Goal: Task Accomplishment & Management: Manage account settings

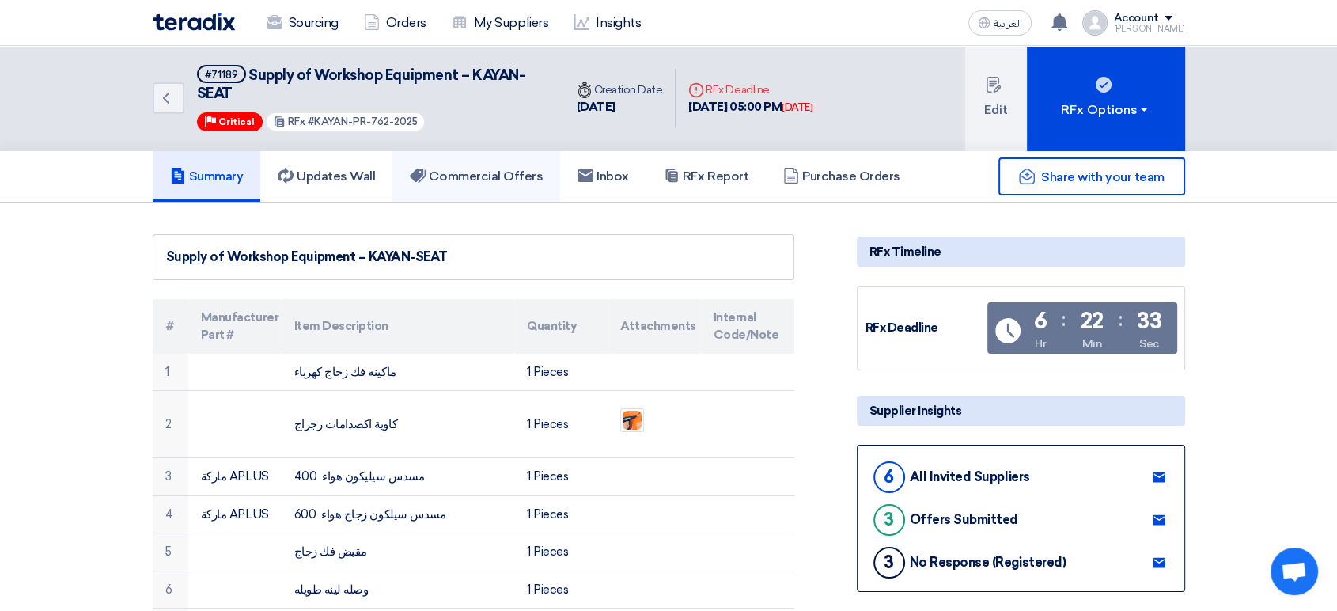
click at [497, 188] on link "Commercial Offers" at bounding box center [476, 176] width 168 height 51
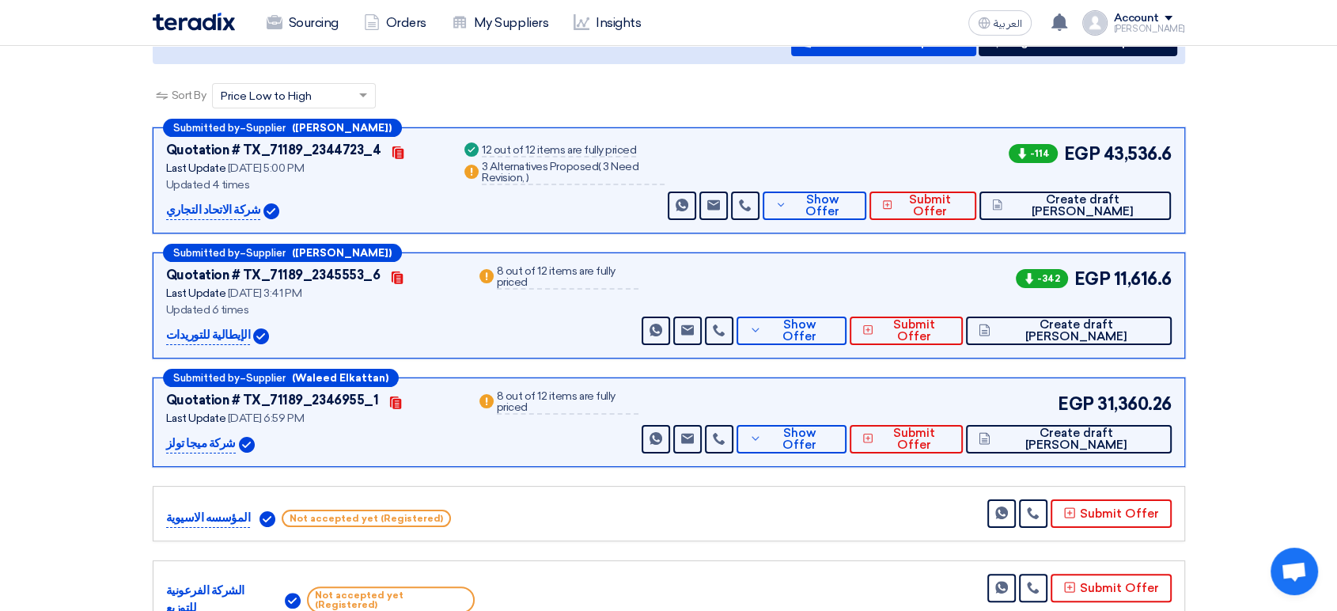
scroll to position [263, 0]
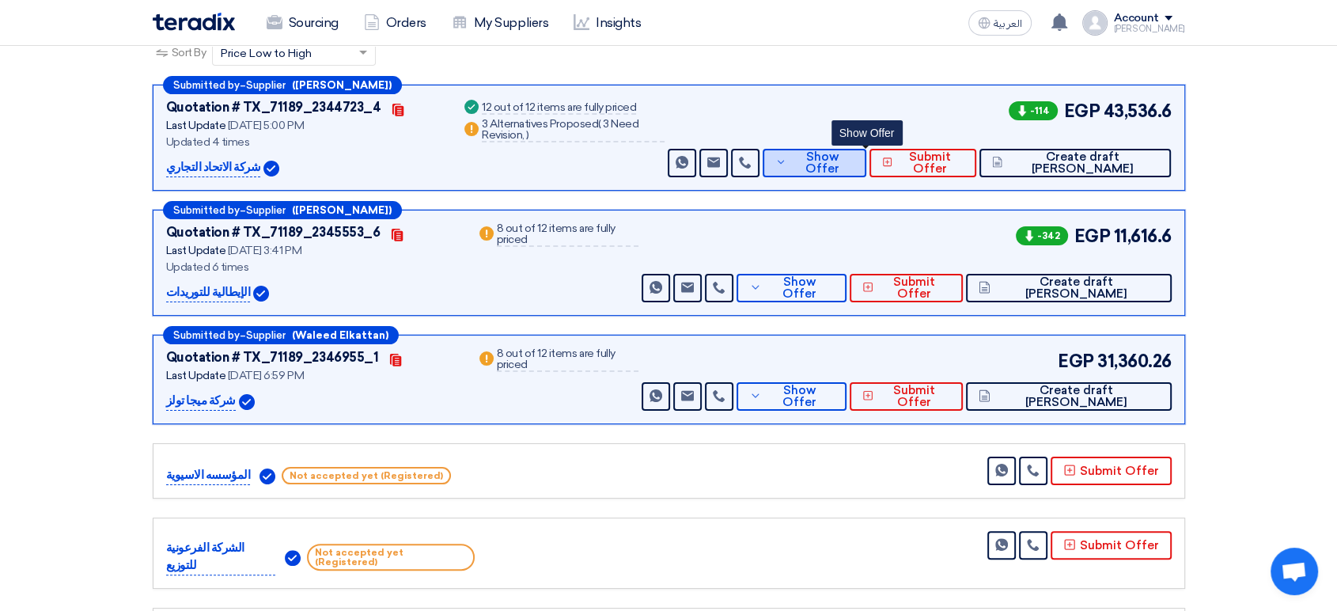
click at [853, 161] on span "Show Offer" at bounding box center [821, 163] width 62 height 24
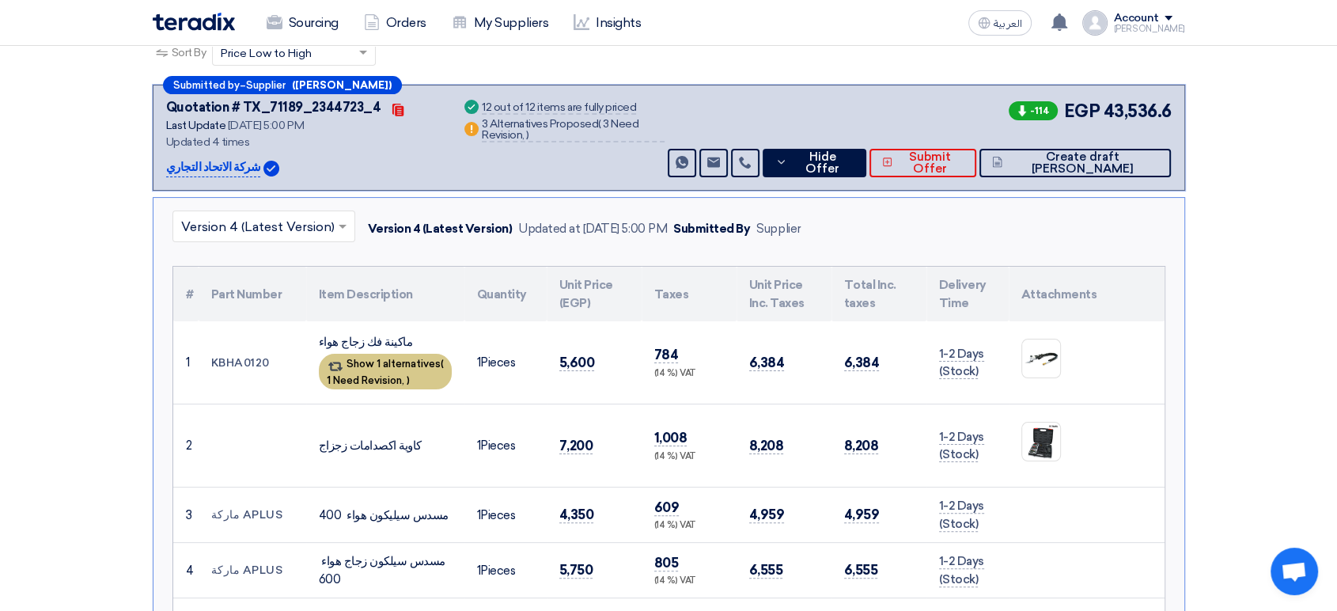
click at [391, 374] on span "1 Need Revision," at bounding box center [366, 380] width 78 height 12
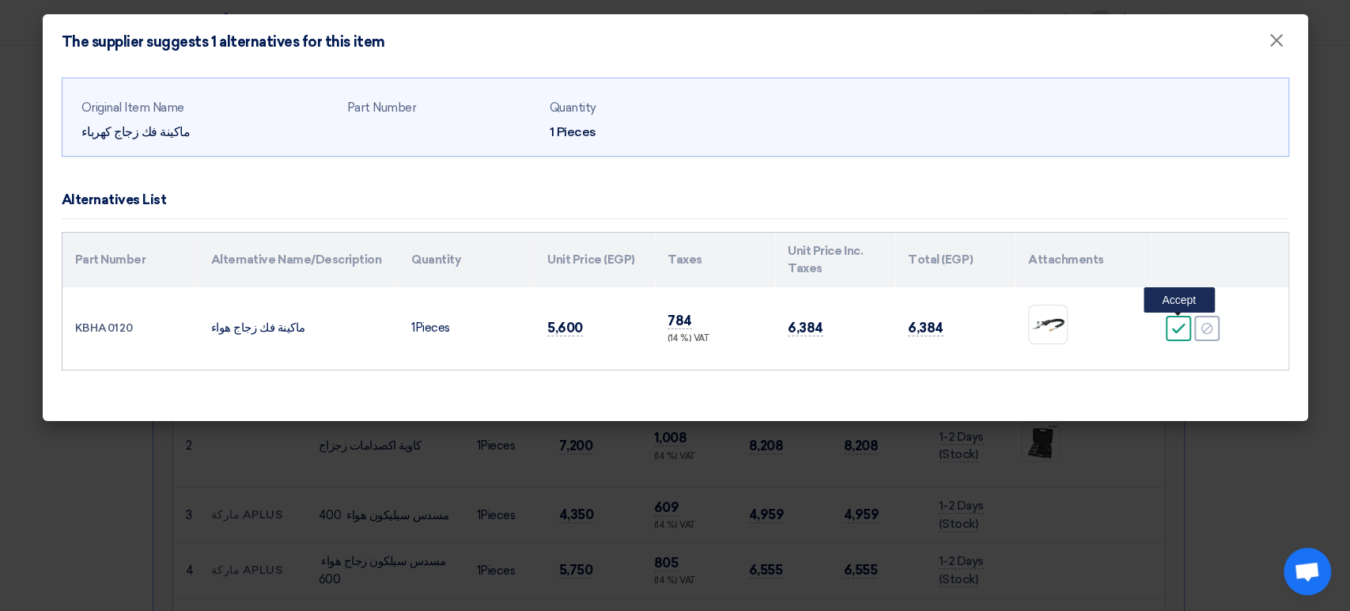
click at [1182, 331] on icon "Accept" at bounding box center [1178, 328] width 14 height 14
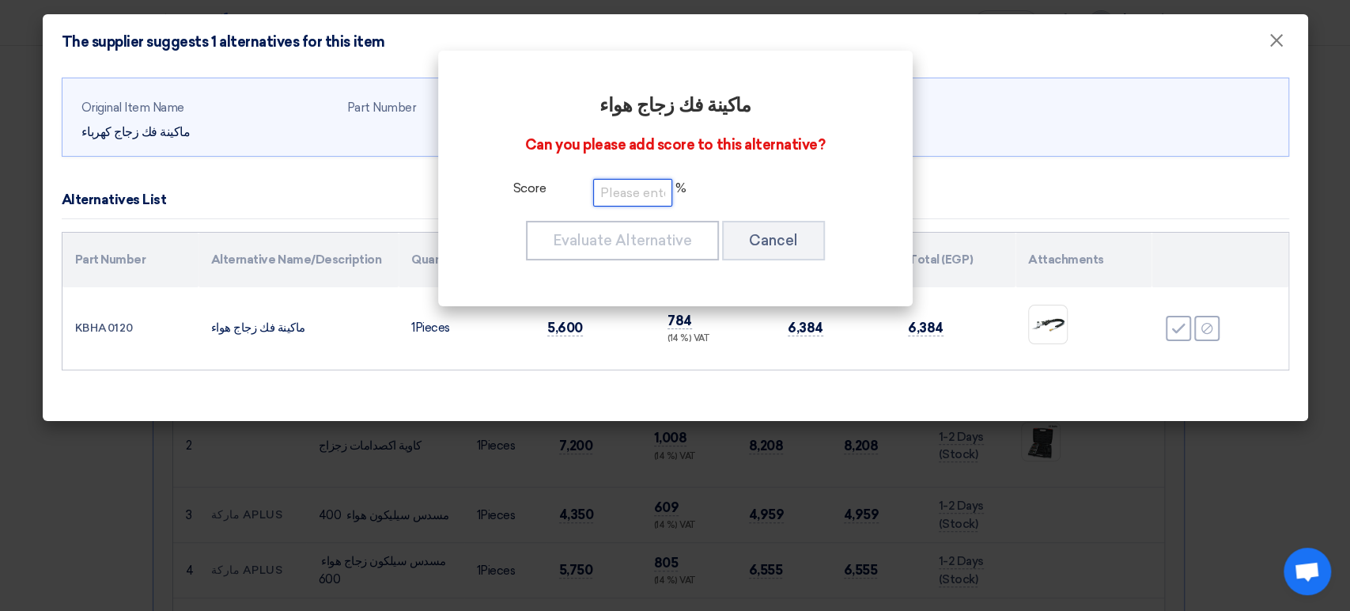
click at [640, 191] on input "number" at bounding box center [632, 193] width 79 height 28
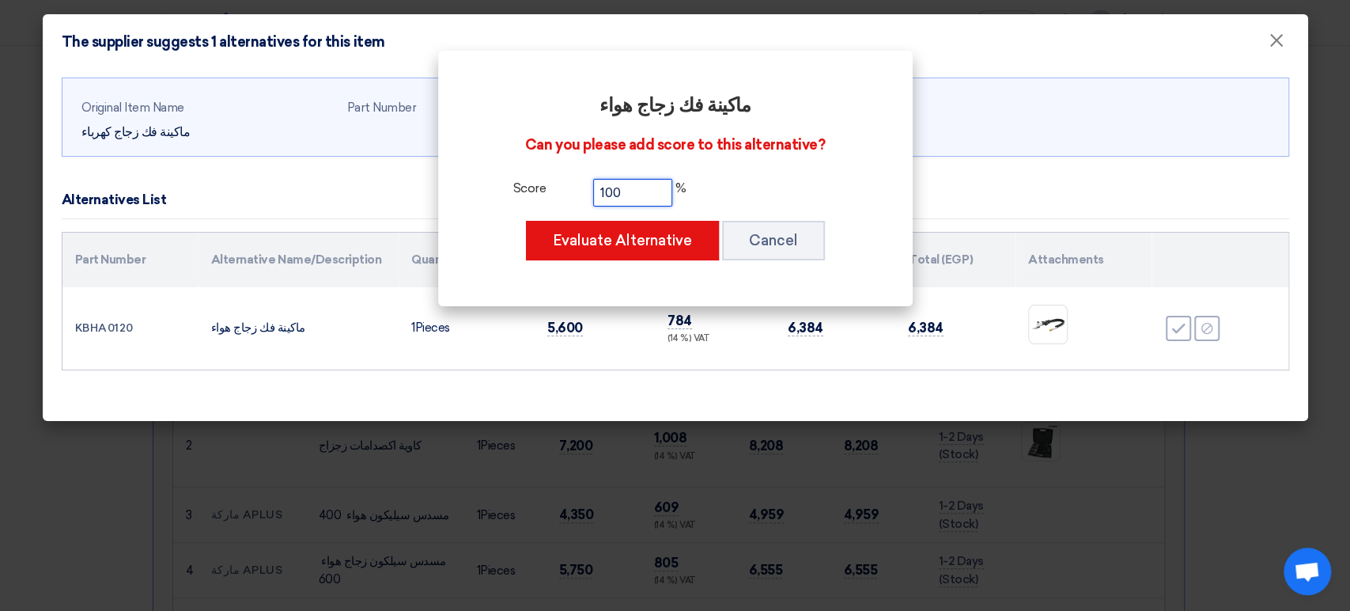
type input "100"
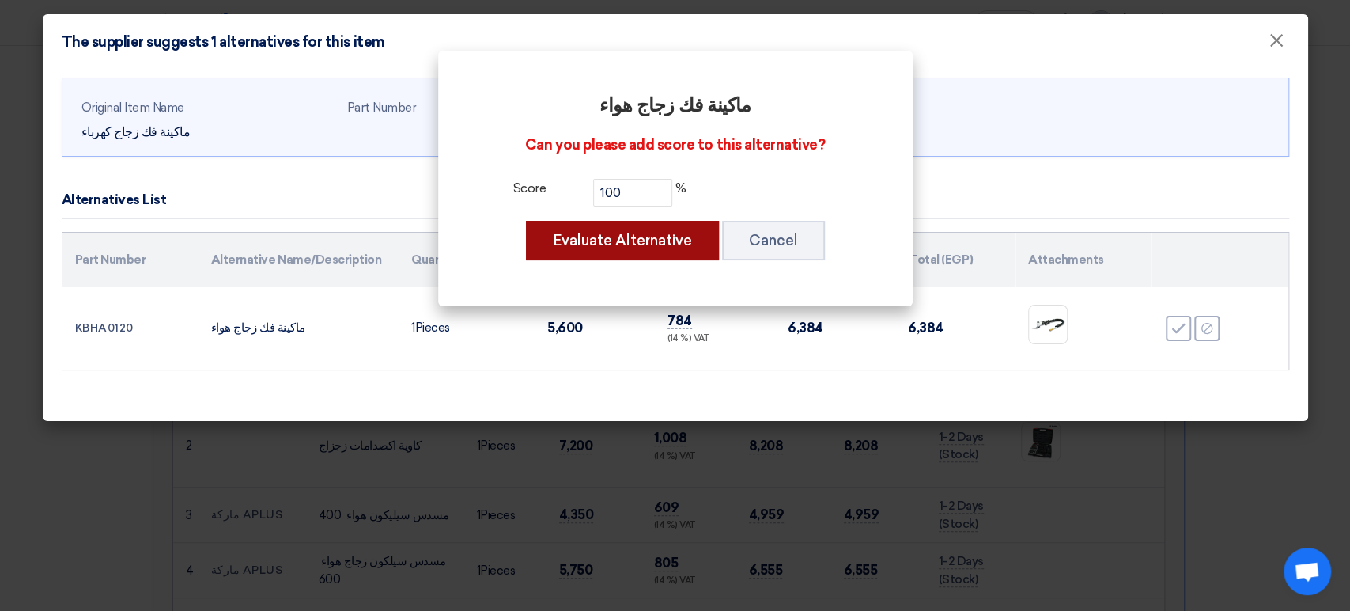
click at [612, 236] on button "Evaluate Alternative" at bounding box center [622, 241] width 193 height 40
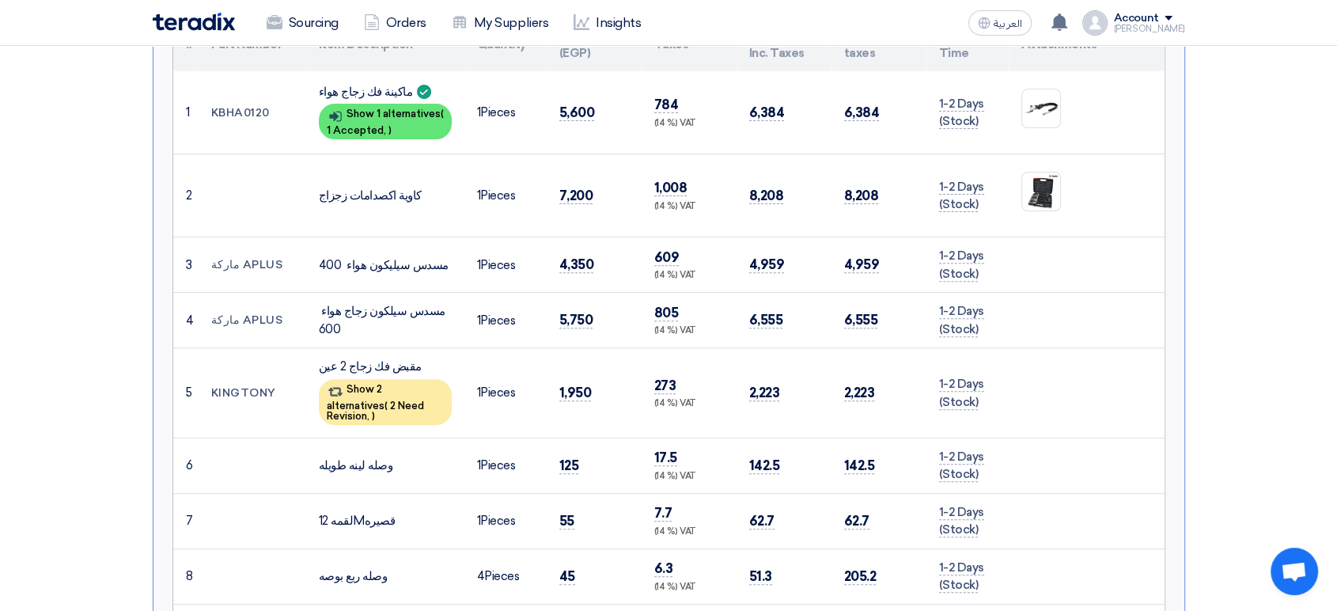
scroll to position [527, 0]
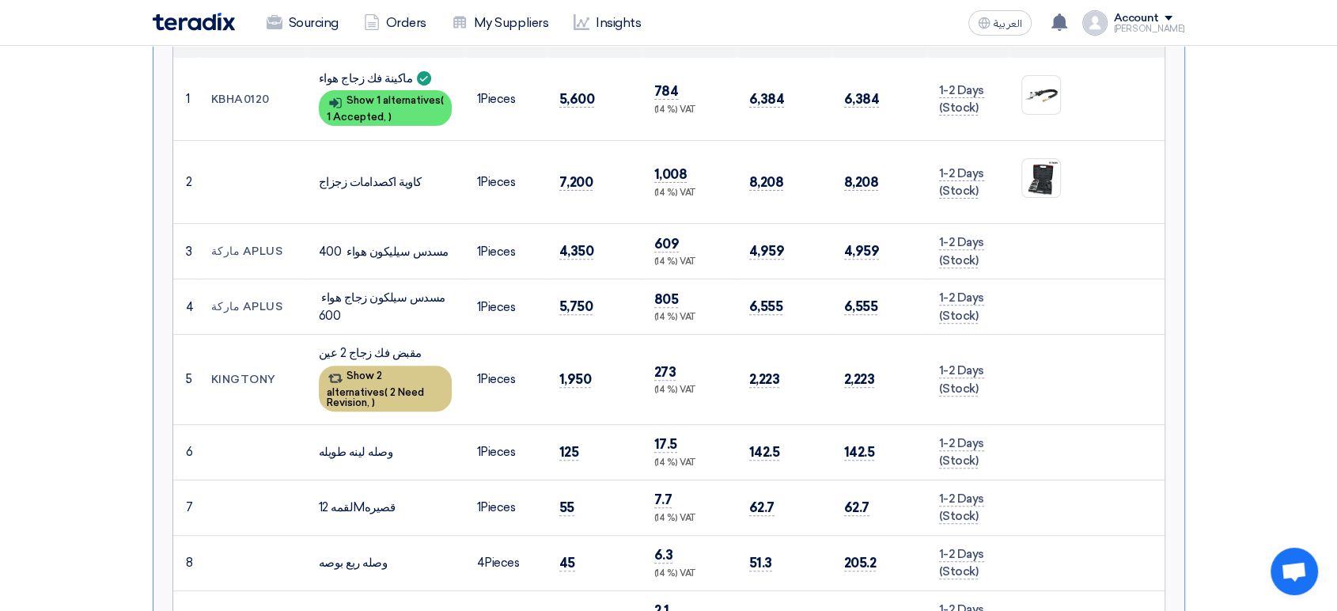
click at [422, 379] on div "Show 2 alternatives ( 2 Need Revision, )" at bounding box center [385, 388] width 133 height 46
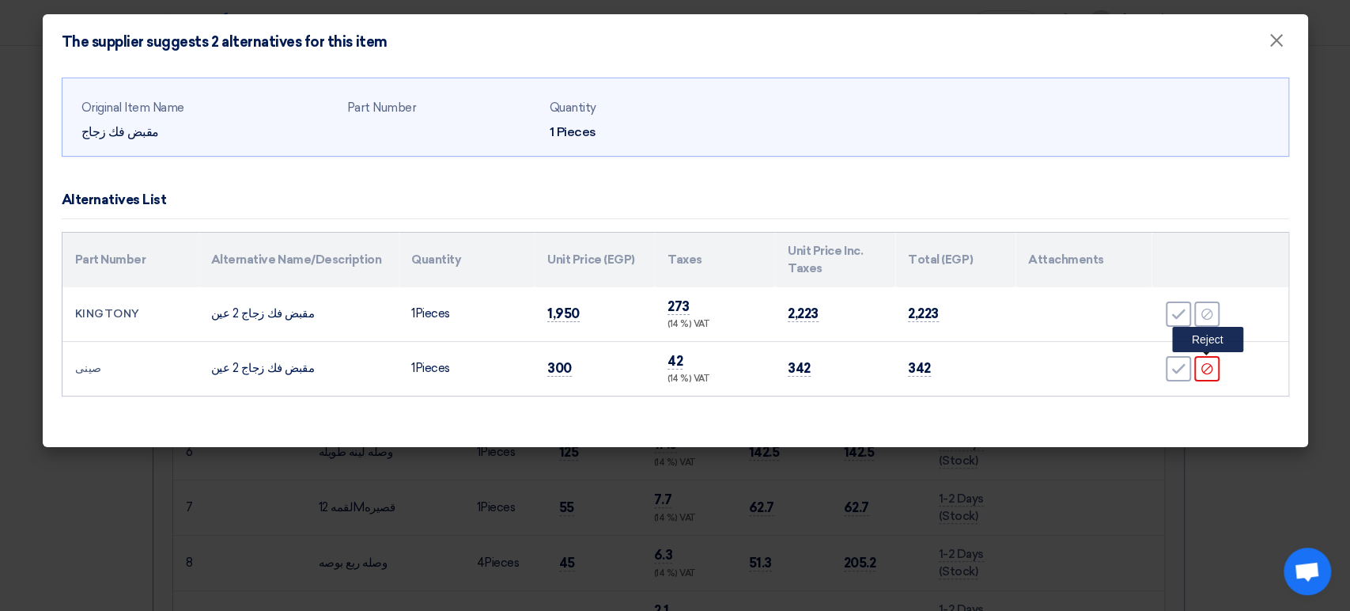
click at [1208, 372] on use at bounding box center [1206, 367] width 11 height 11
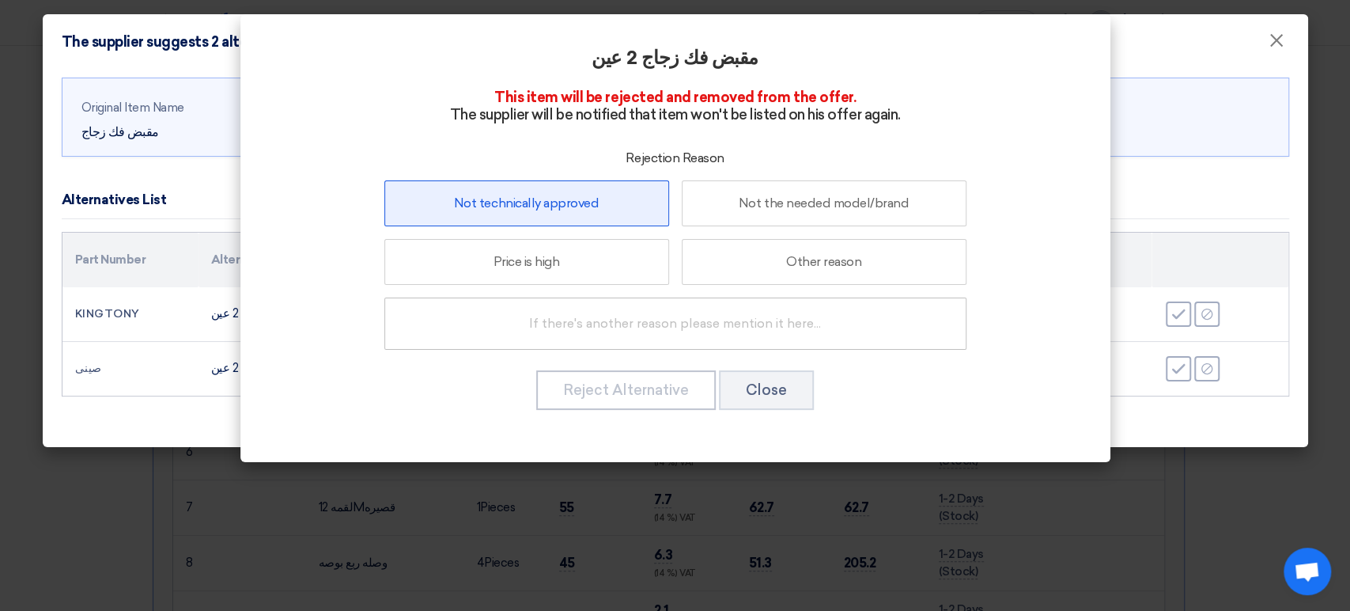
click at [528, 206] on label "Not technically approved" at bounding box center [526, 203] width 285 height 46
click at [528, 206] on input "Not technically approved" at bounding box center [526, 203] width 10 height 10
radio input "true"
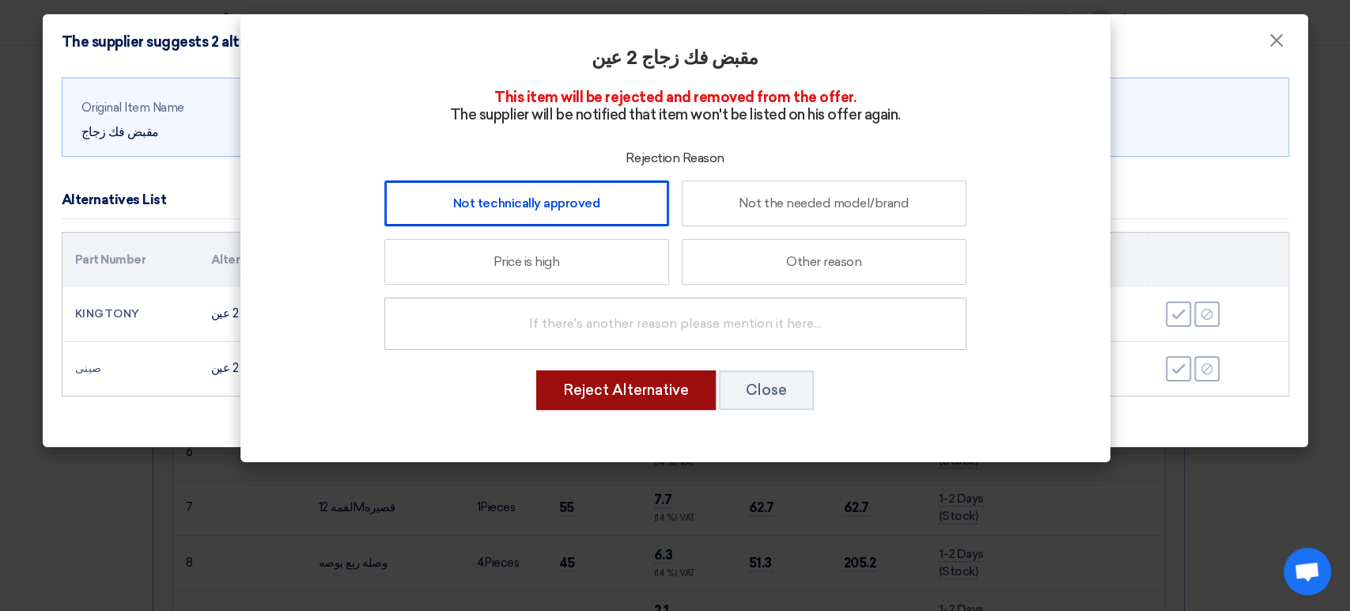
click at [656, 392] on button "Reject Alternative" at bounding box center [626, 390] width 180 height 40
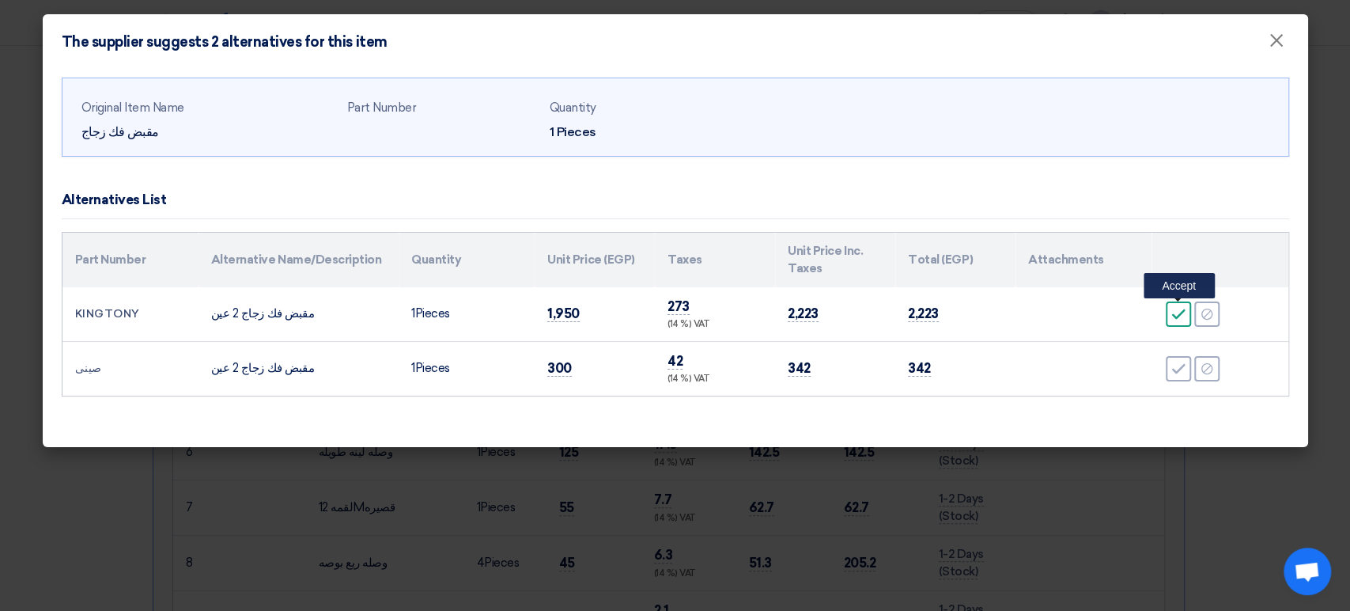
click at [1171, 314] on icon "Accept" at bounding box center [1178, 314] width 14 height 14
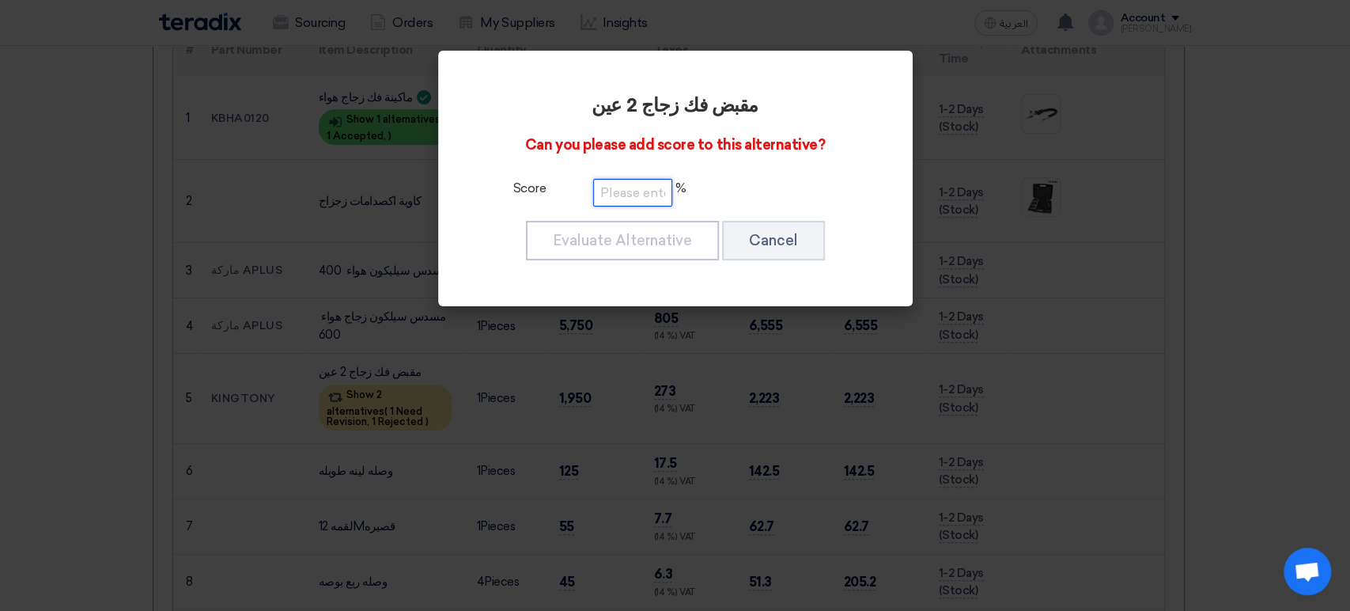
click at [627, 190] on input "number" at bounding box center [632, 193] width 79 height 28
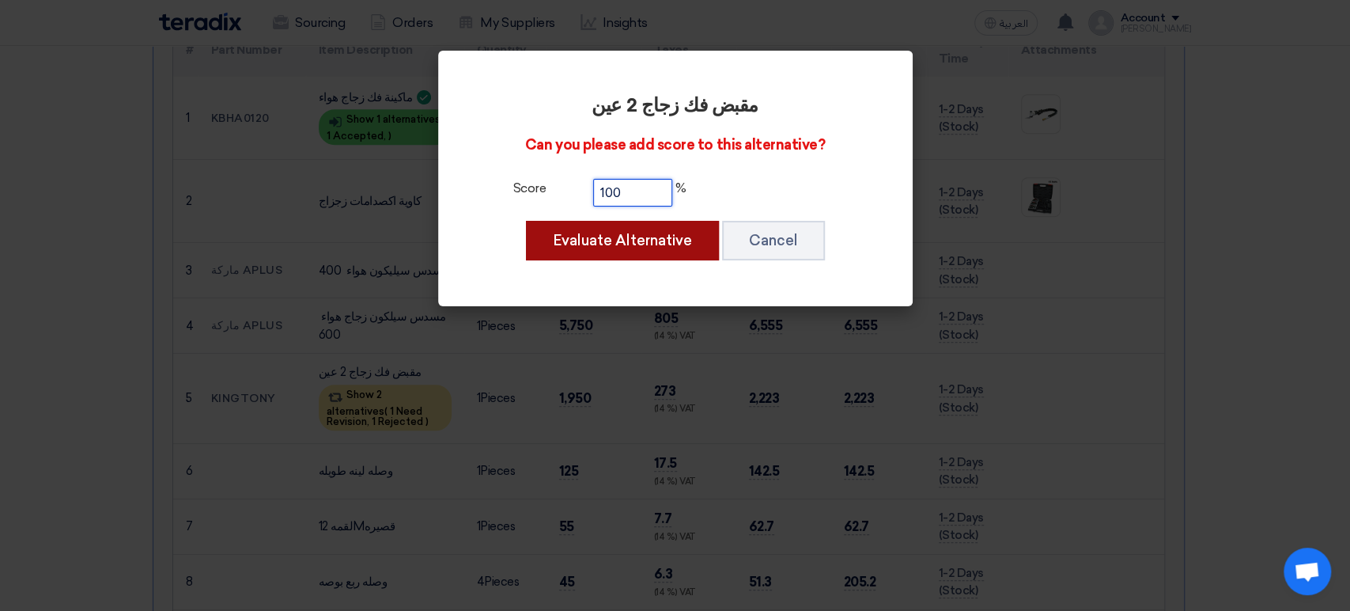
type input "100"
click at [564, 244] on button "Evaluate Alternative" at bounding box center [622, 241] width 193 height 40
click at [620, 243] on button "Evaluate Alternative" at bounding box center [622, 241] width 193 height 40
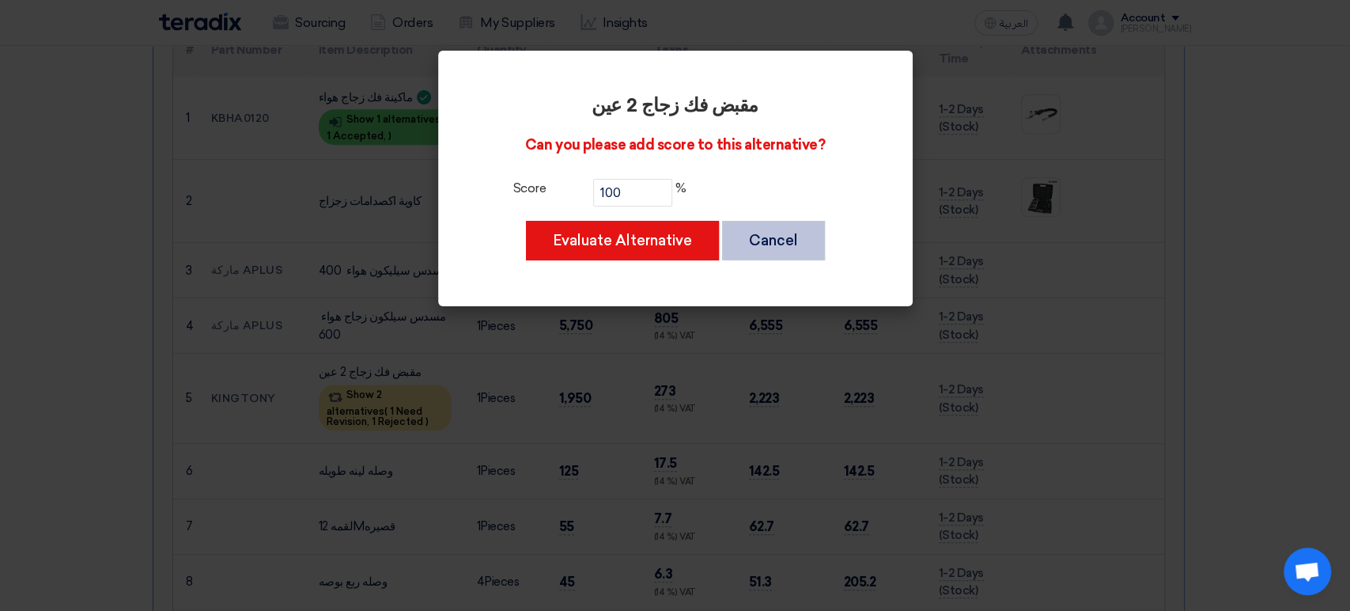
click at [769, 248] on button "Cancel" at bounding box center [773, 241] width 103 height 40
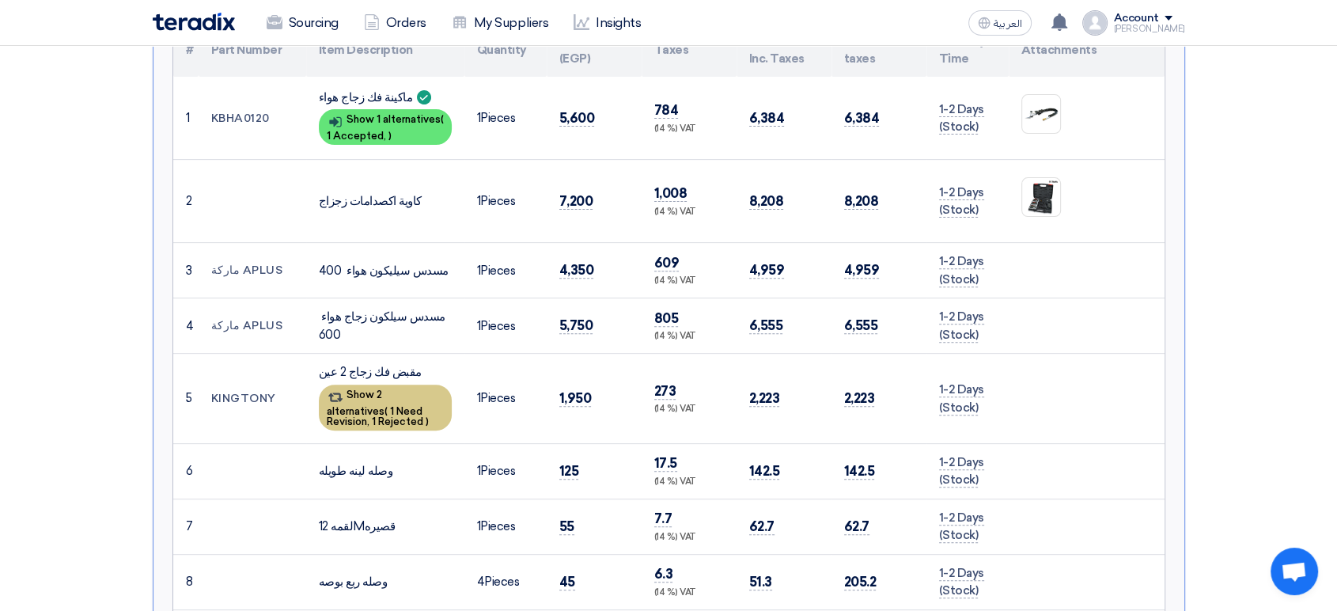
click at [363, 405] on span "1 Need Revision," at bounding box center [375, 416] width 96 height 22
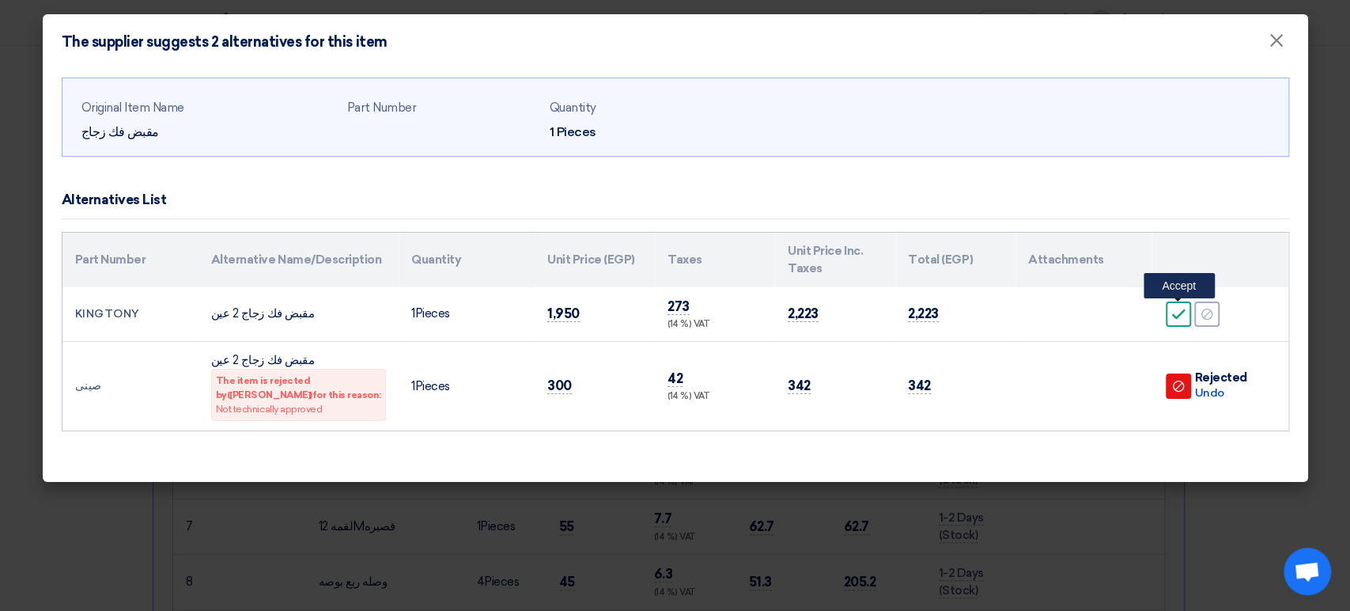
click at [1176, 312] on icon "Accept" at bounding box center [1178, 314] width 14 height 14
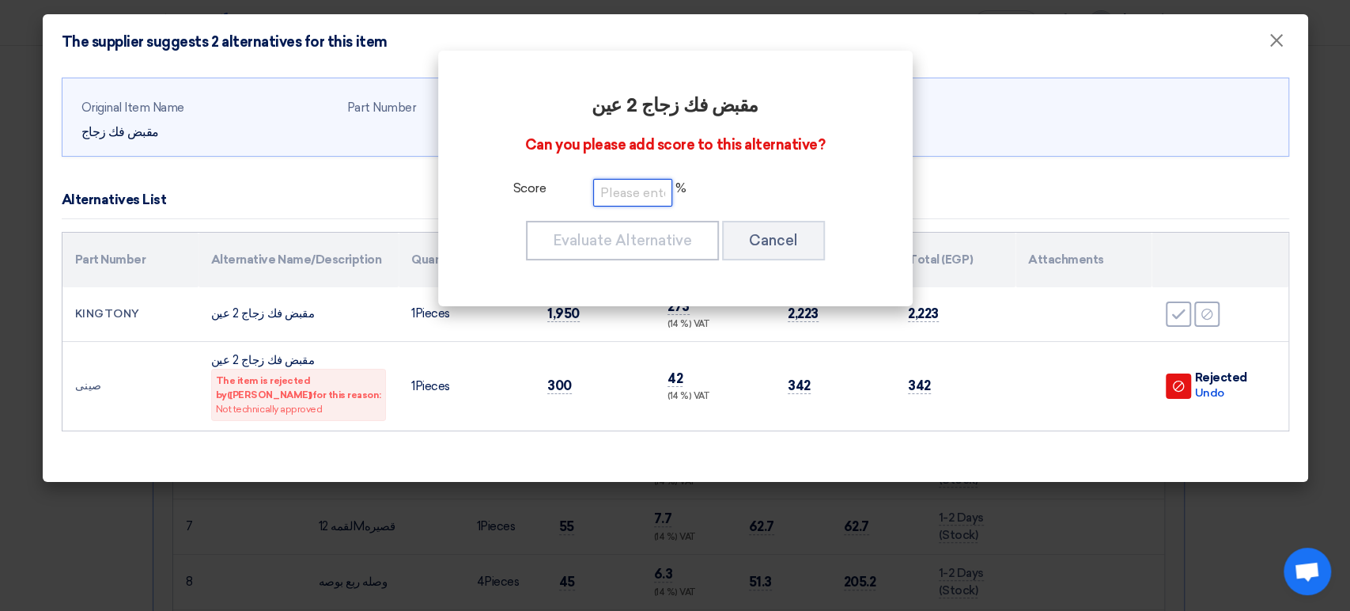
click at [601, 191] on input "number" at bounding box center [632, 193] width 79 height 28
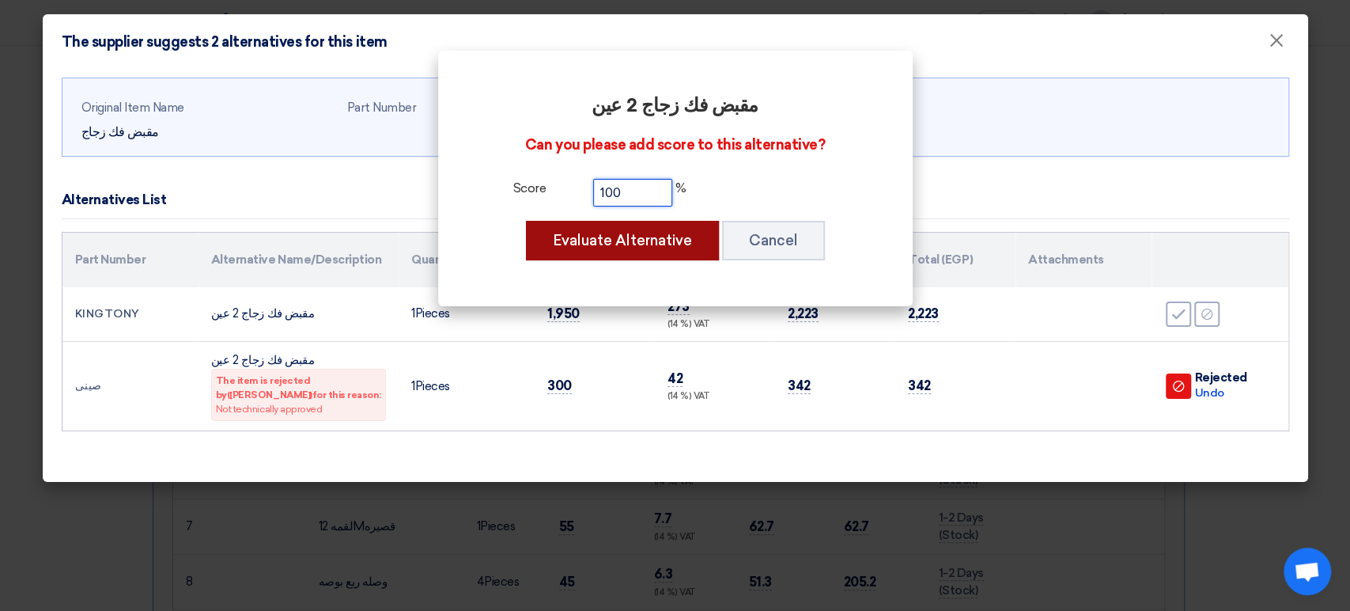
type input "100"
click at [613, 239] on button "Evaluate Alternative" at bounding box center [622, 241] width 193 height 40
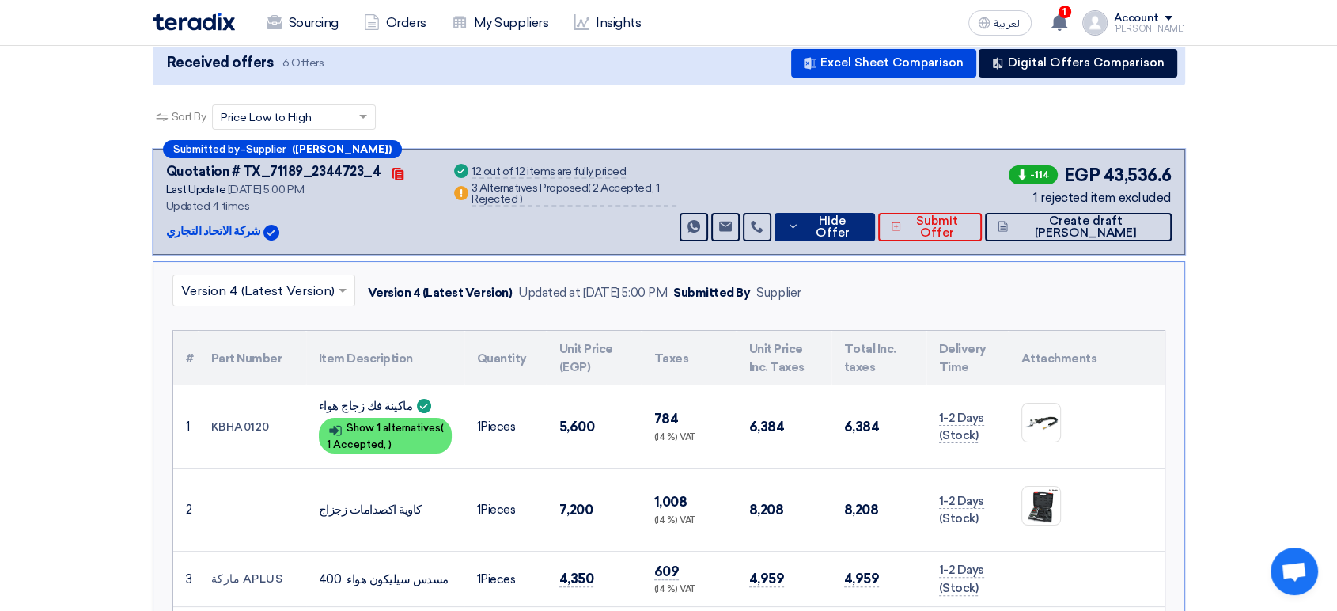
scroll to position [176, 0]
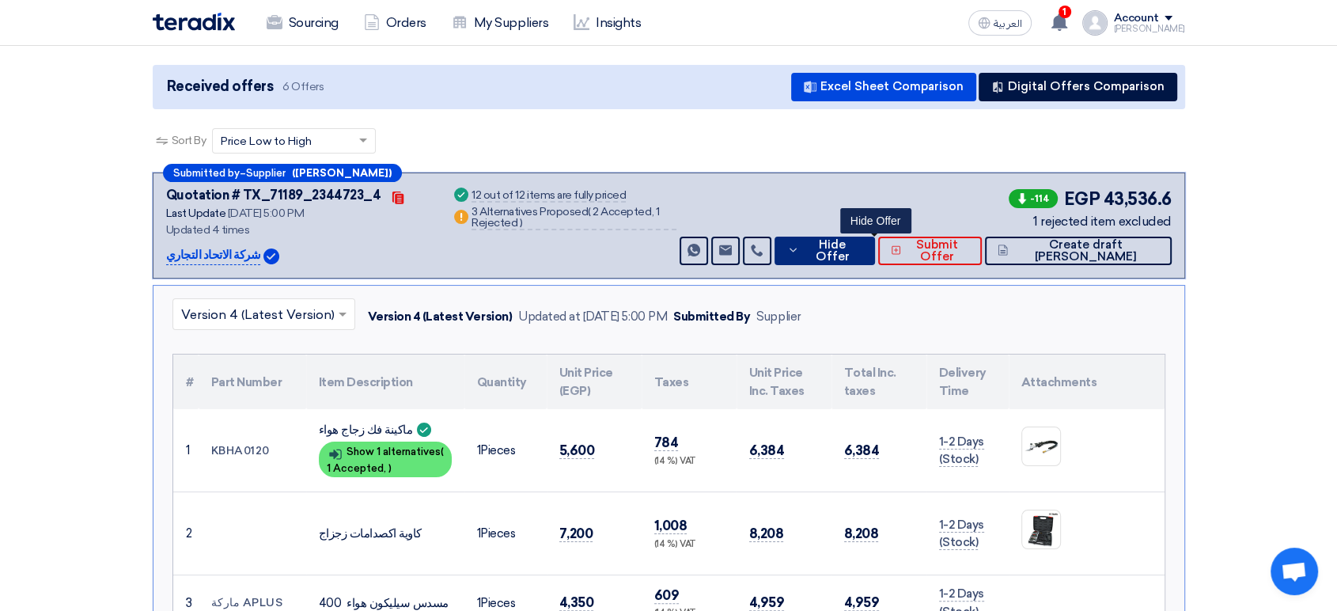
click at [862, 250] on span "Hide Offer" at bounding box center [832, 251] width 59 height 24
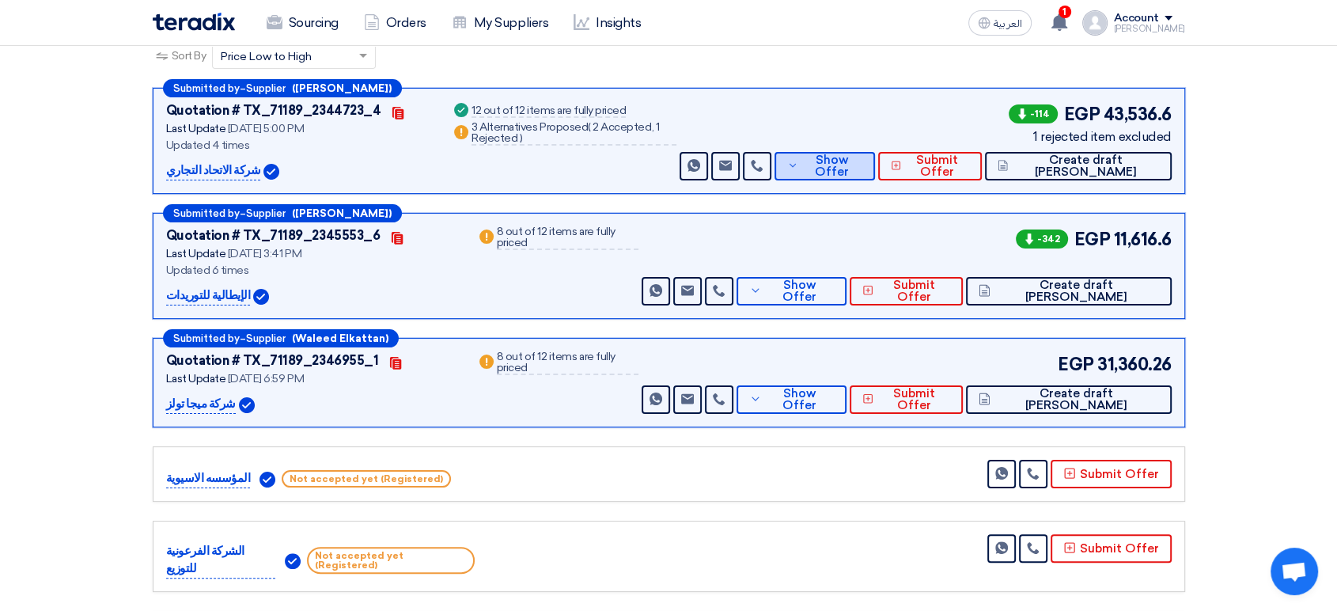
scroll to position [351, 0]
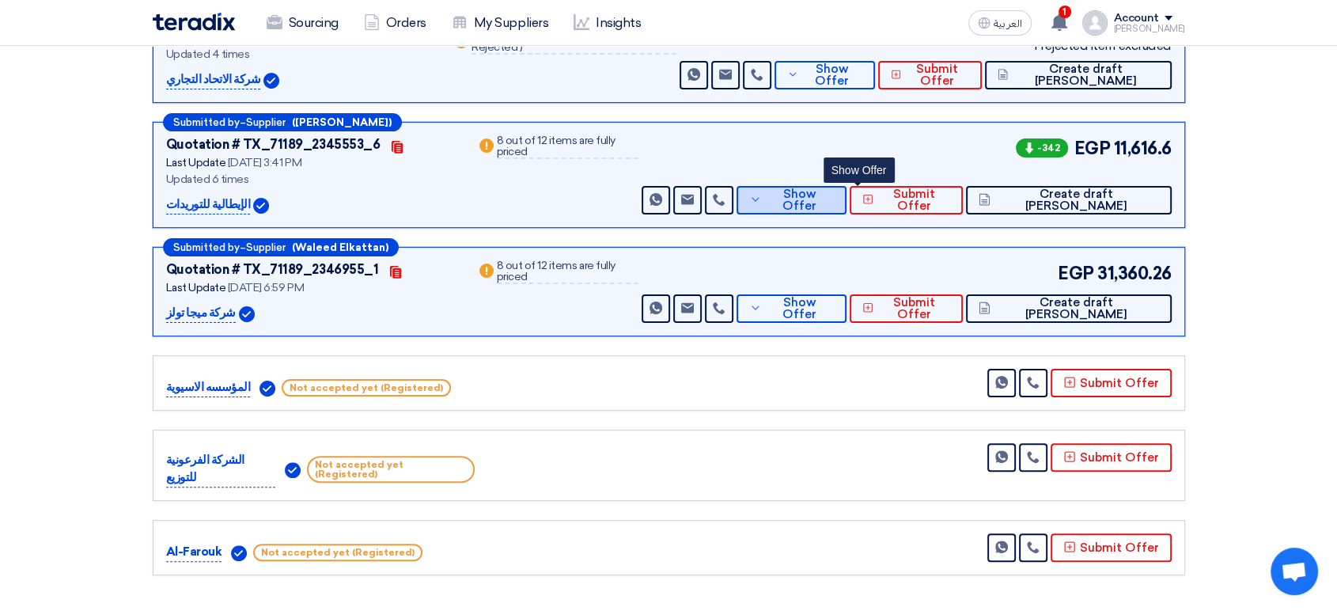
click at [834, 201] on span "Show Offer" at bounding box center [800, 200] width 68 height 24
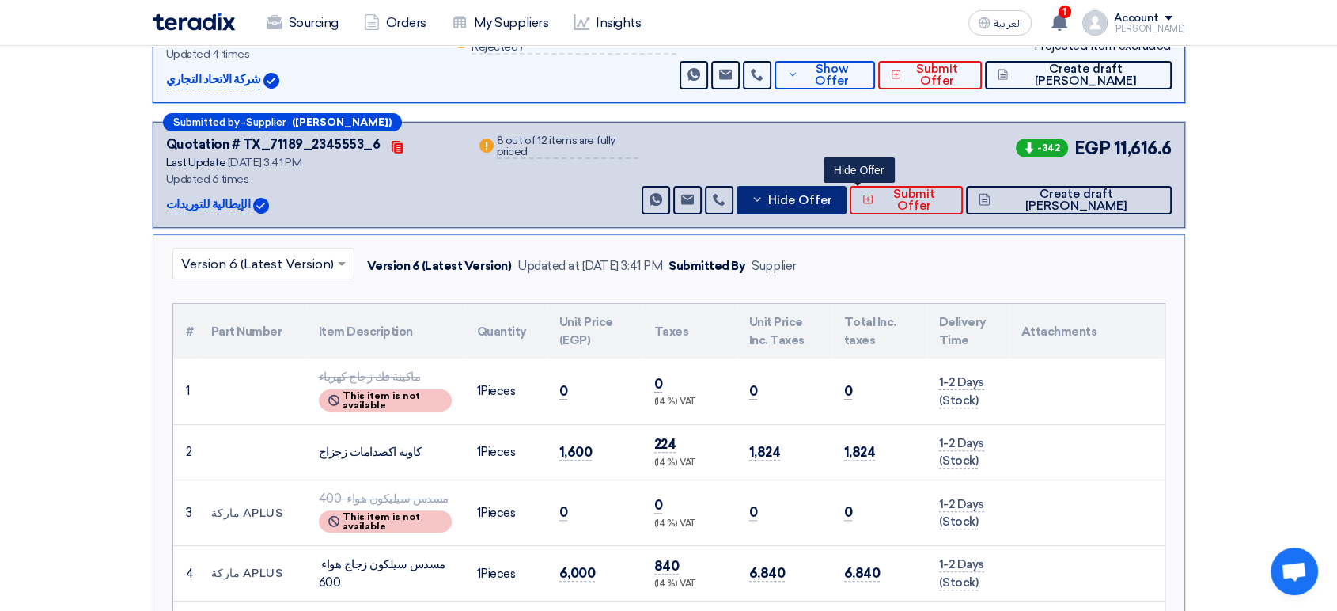
click at [831, 197] on span "Hide Offer" at bounding box center [799, 201] width 64 height 12
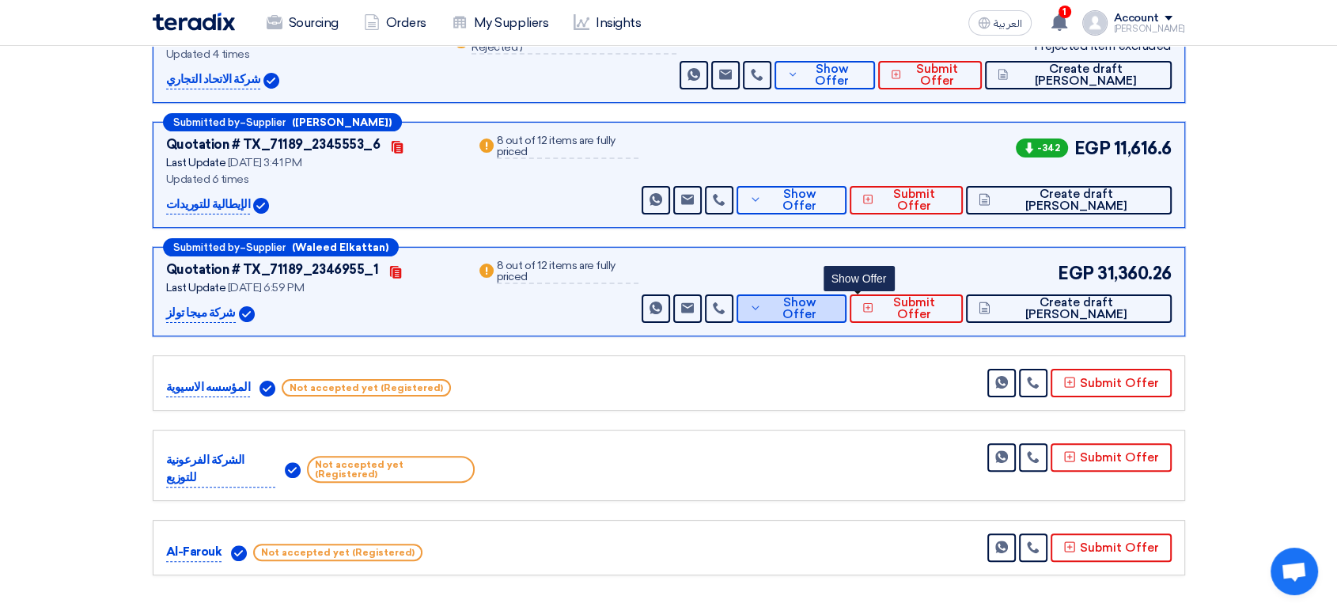
click at [830, 309] on button "Show Offer" at bounding box center [791, 308] width 110 height 28
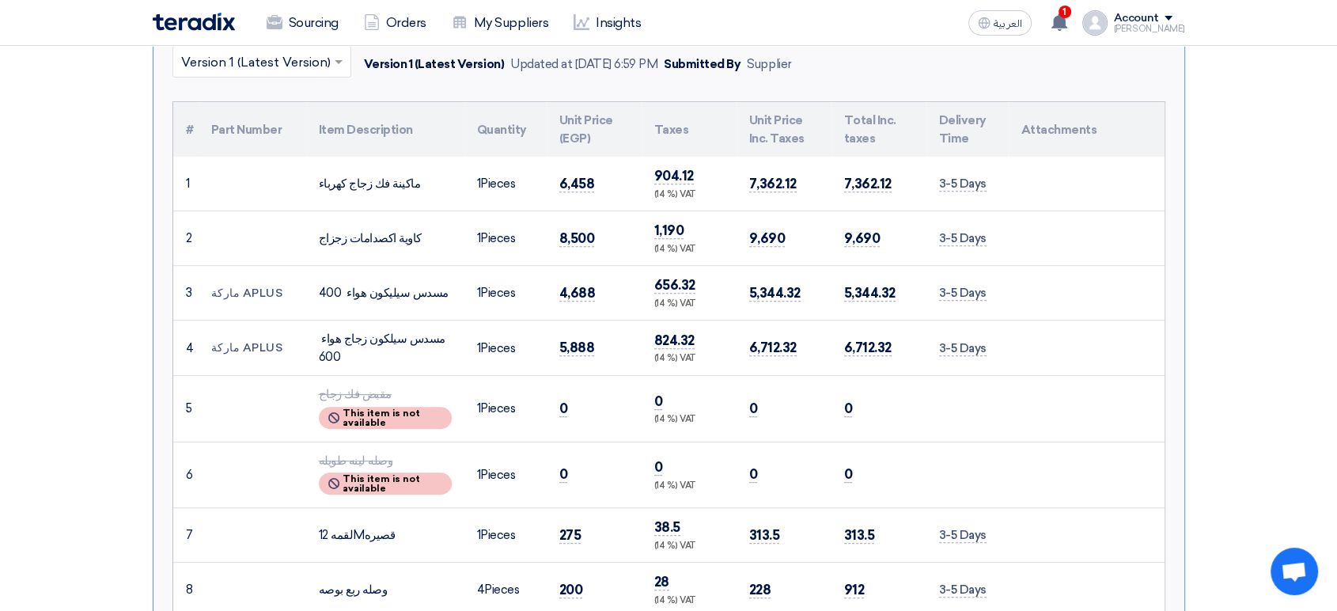
scroll to position [527, 0]
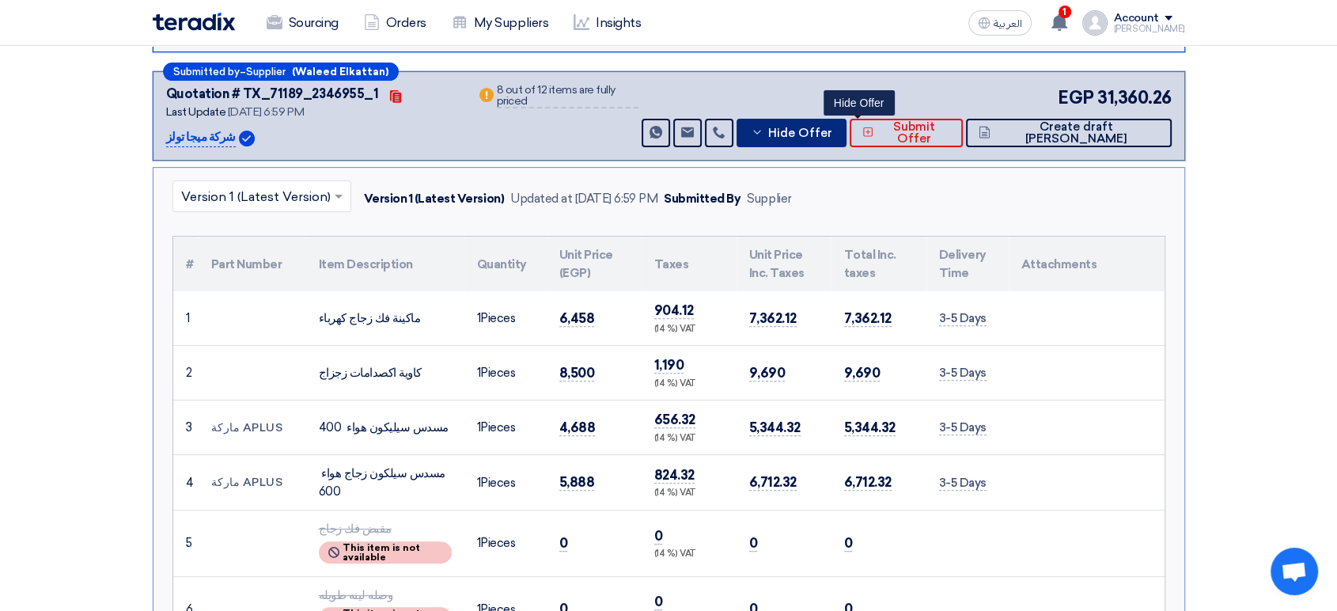
click at [831, 133] on span "Hide Offer" at bounding box center [799, 133] width 64 height 12
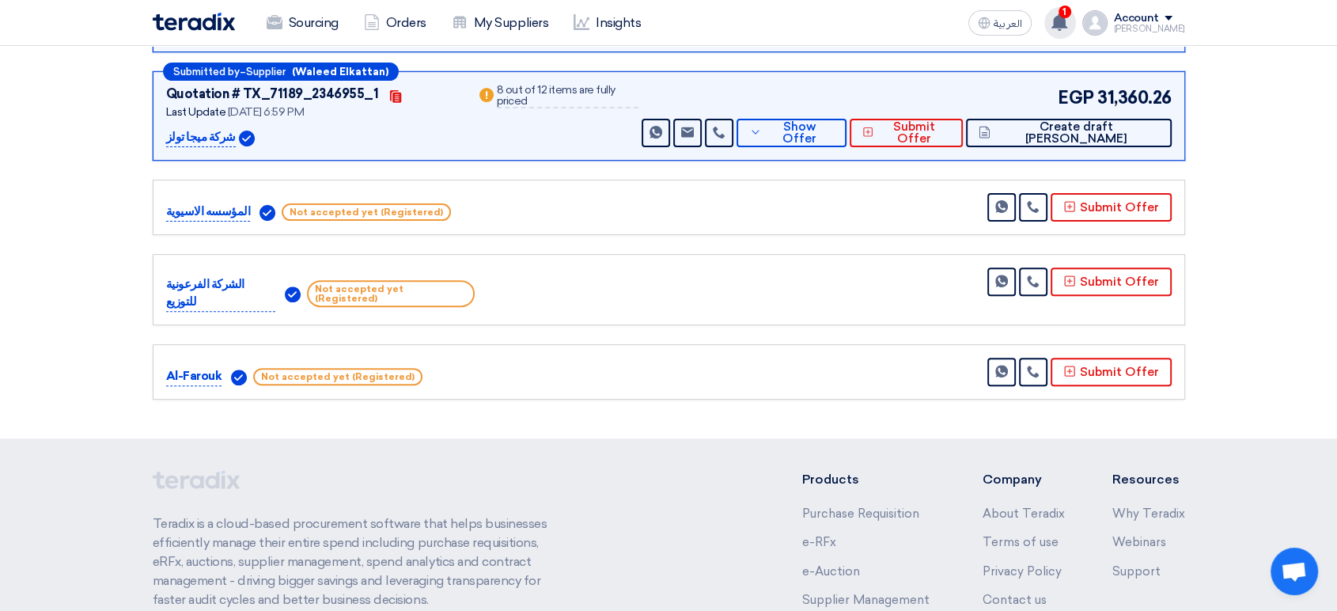
click at [1067, 17] on use at bounding box center [1059, 21] width 16 height 17
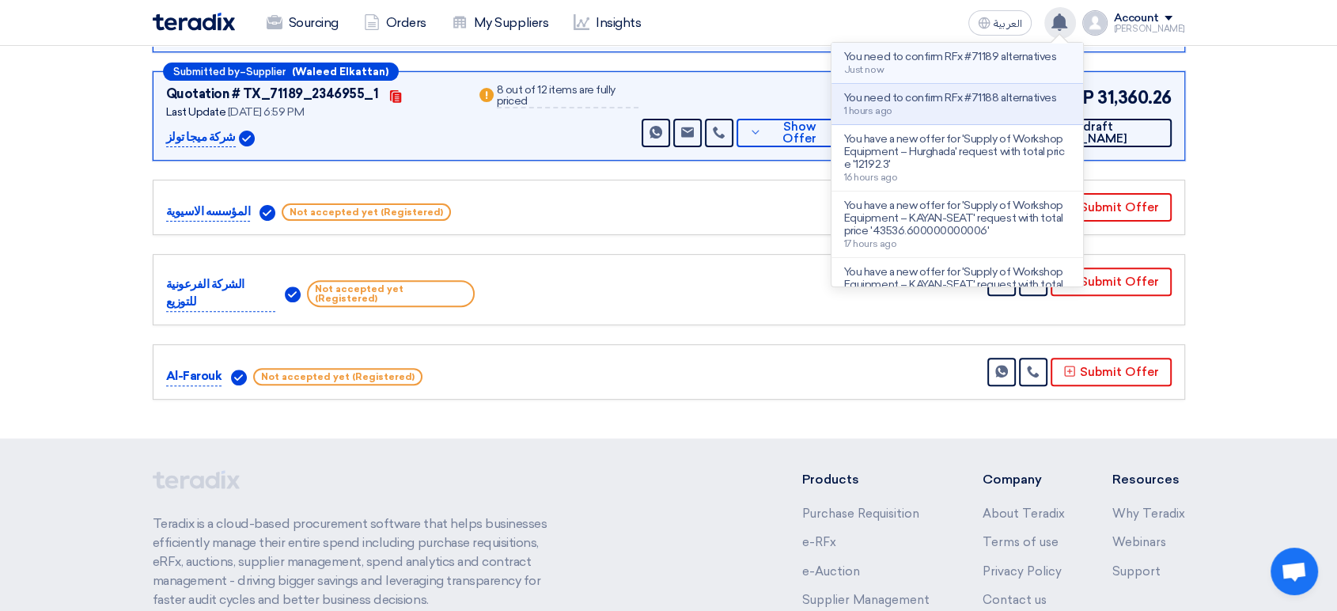
click at [971, 63] on div "You need to confirm RFx #71189 alternatives Just now" at bounding box center [950, 63] width 212 height 25
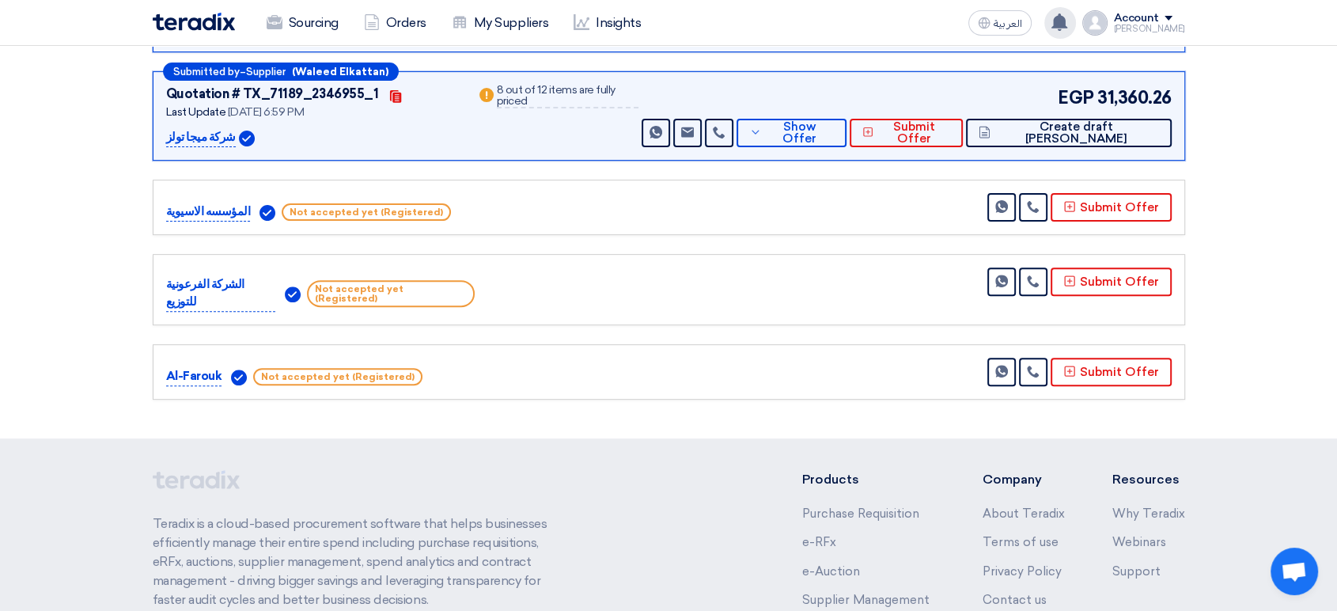
click at [1068, 21] on icon at bounding box center [1058, 21] width 17 height 17
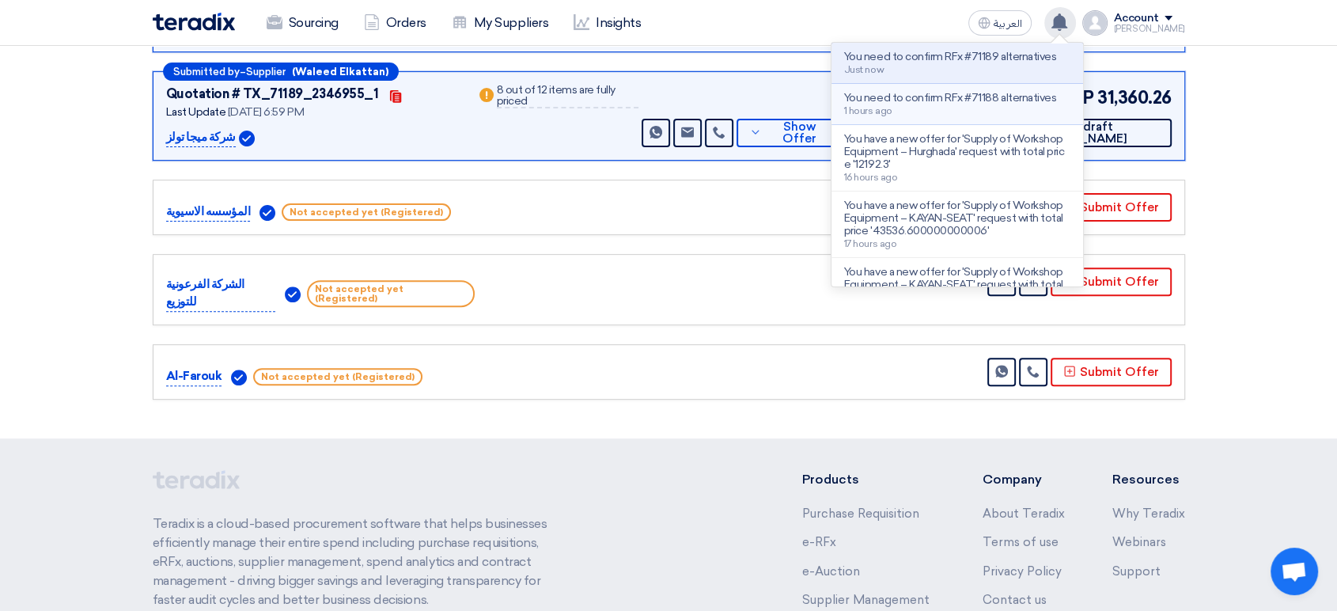
click at [1037, 99] on p "You need to confirm RFx #71188 alternatives" at bounding box center [950, 98] width 212 height 13
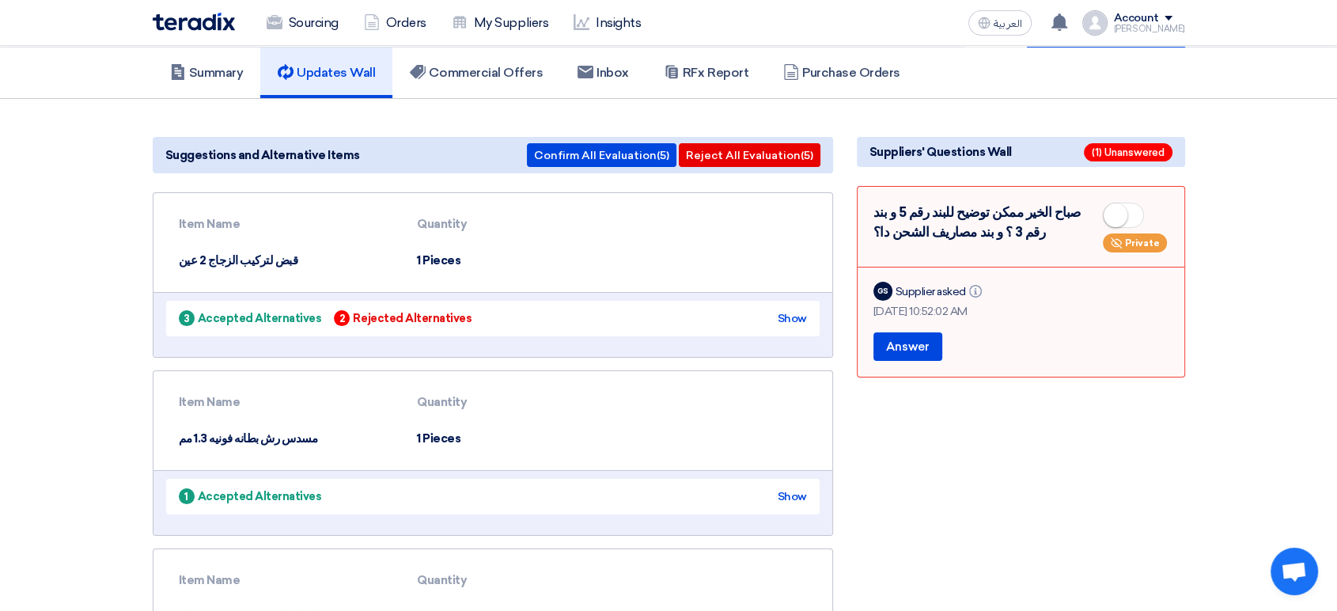
scroll to position [63, 0]
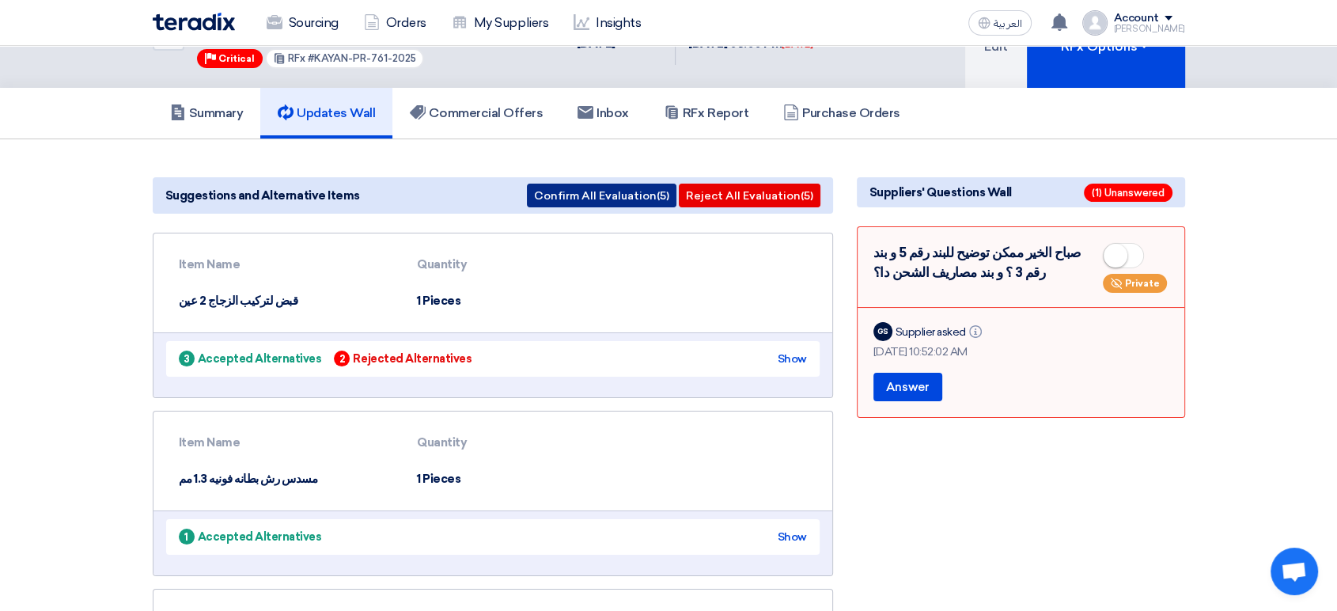
click at [616, 183] on button "Confirm All Evaluation (5)" at bounding box center [601, 195] width 149 height 24
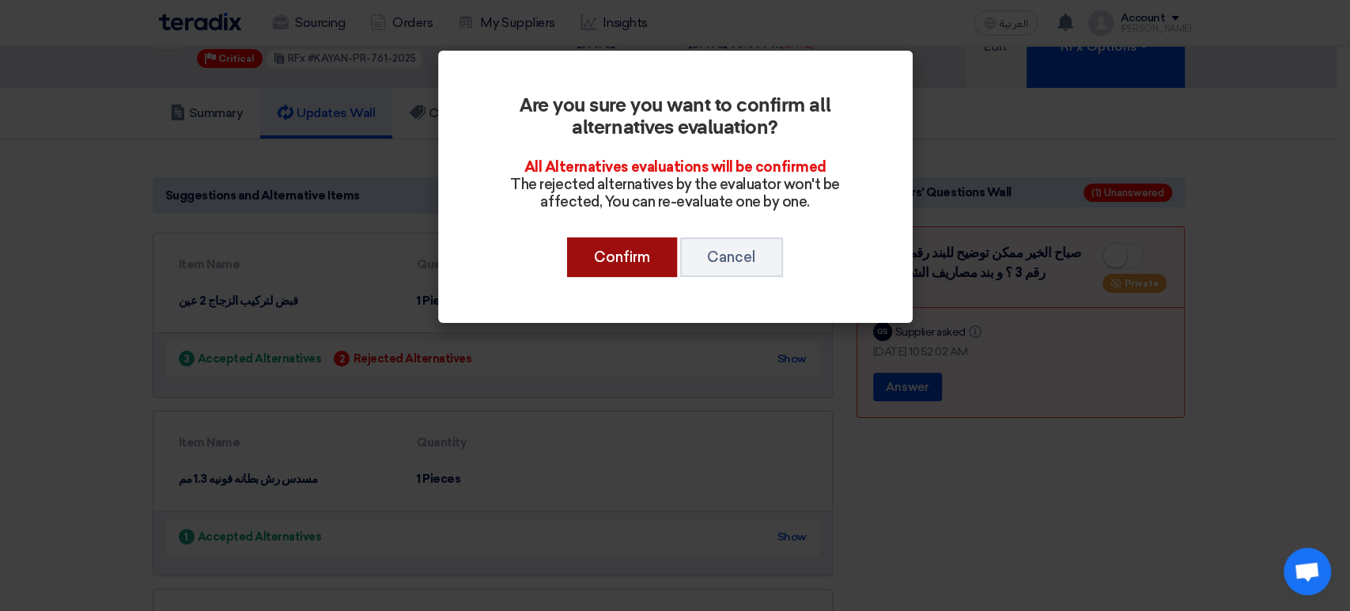
click at [603, 261] on button "Confirm" at bounding box center [622, 257] width 110 height 40
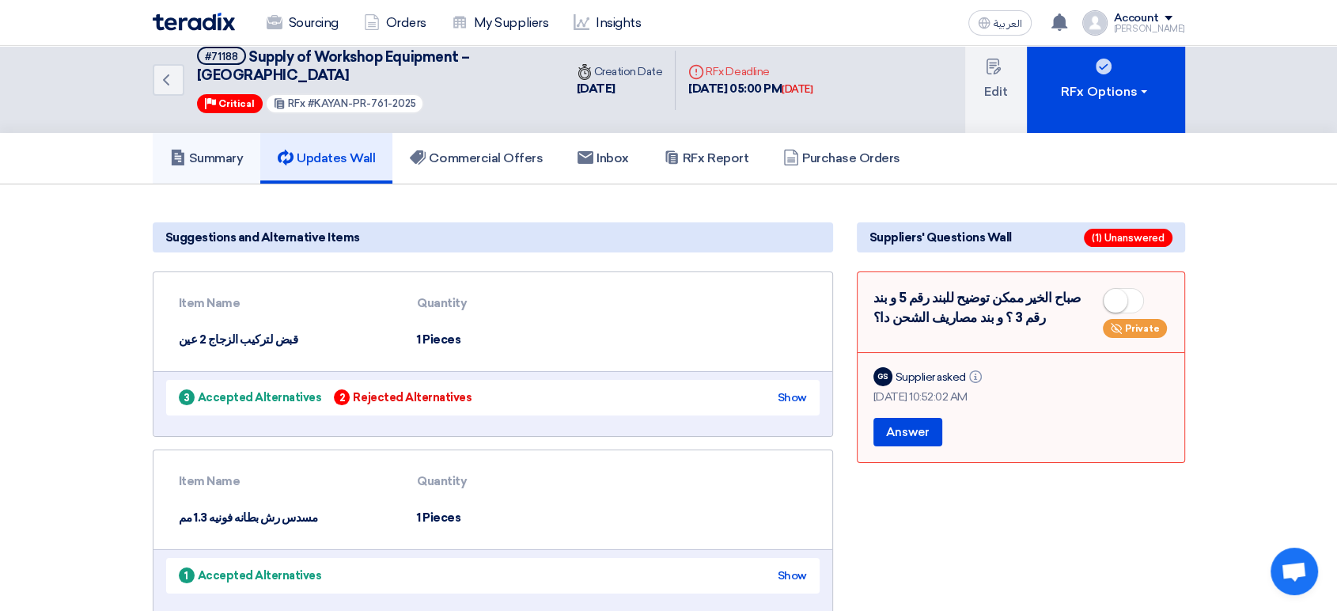
scroll to position [0, 0]
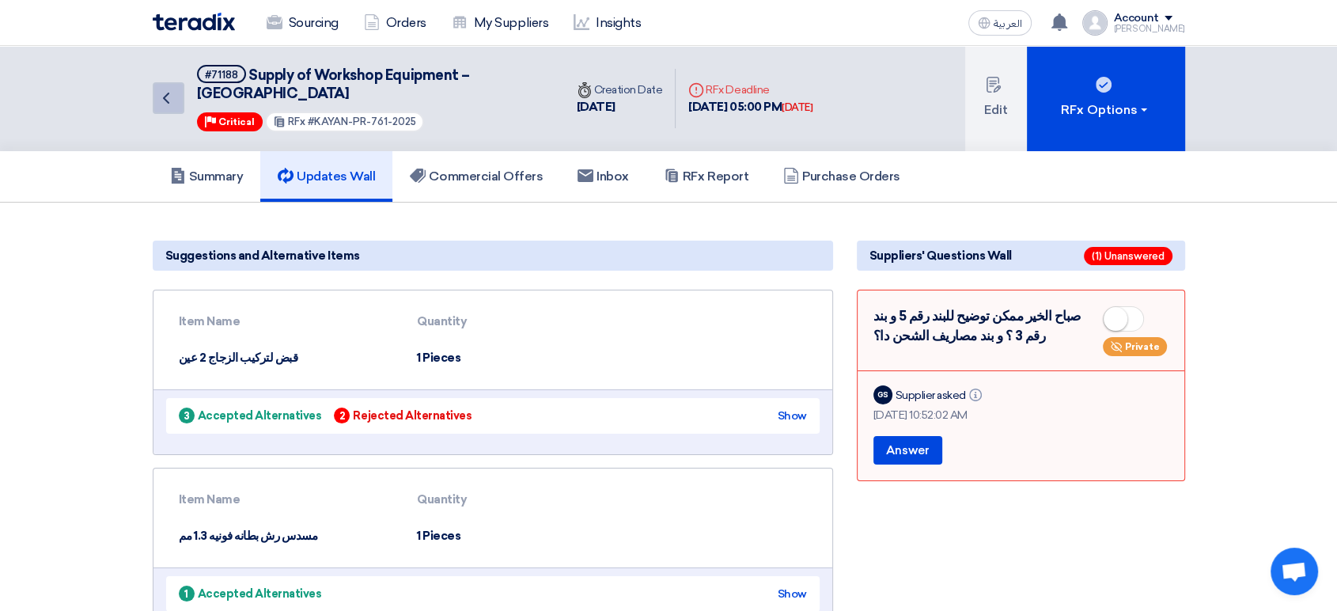
click at [174, 94] on icon "Back" at bounding box center [166, 98] width 19 height 19
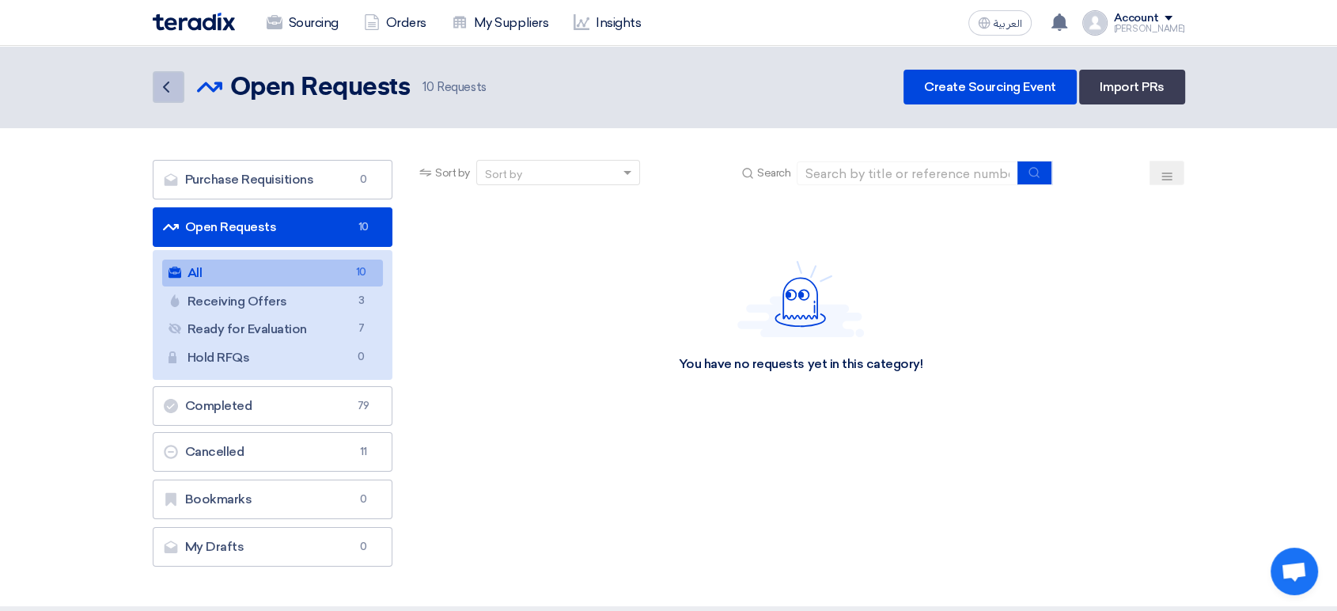
click at [159, 85] on icon "Back" at bounding box center [166, 87] width 19 height 19
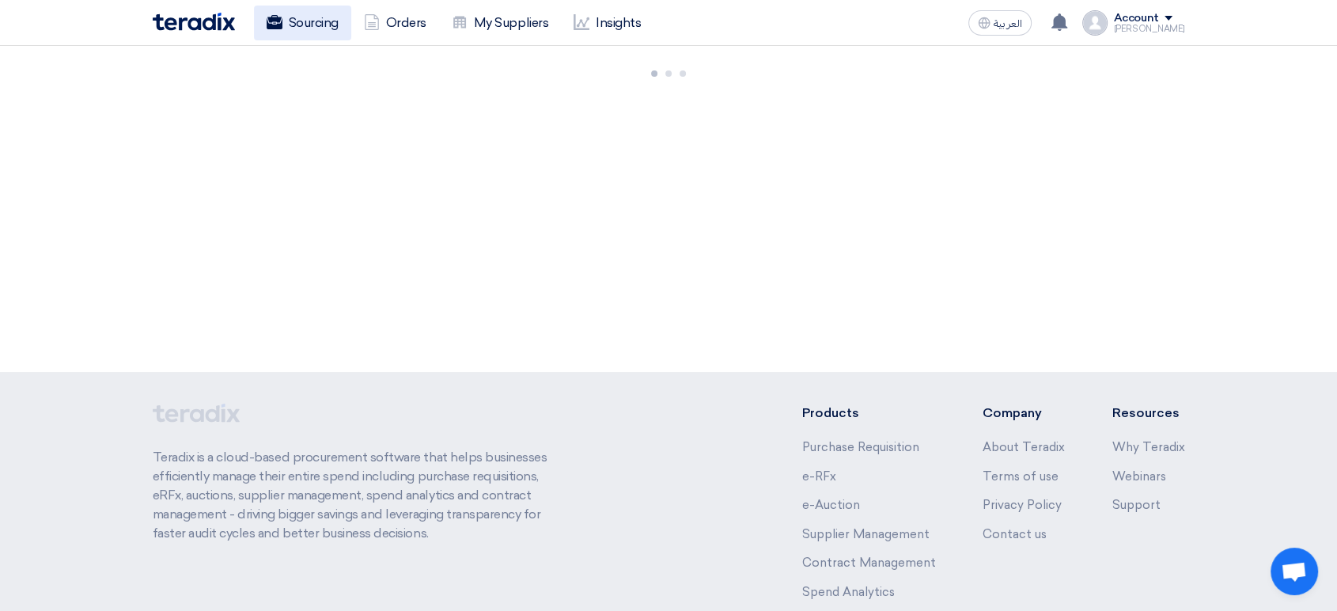
click at [312, 31] on link "Sourcing" at bounding box center [302, 23] width 97 height 35
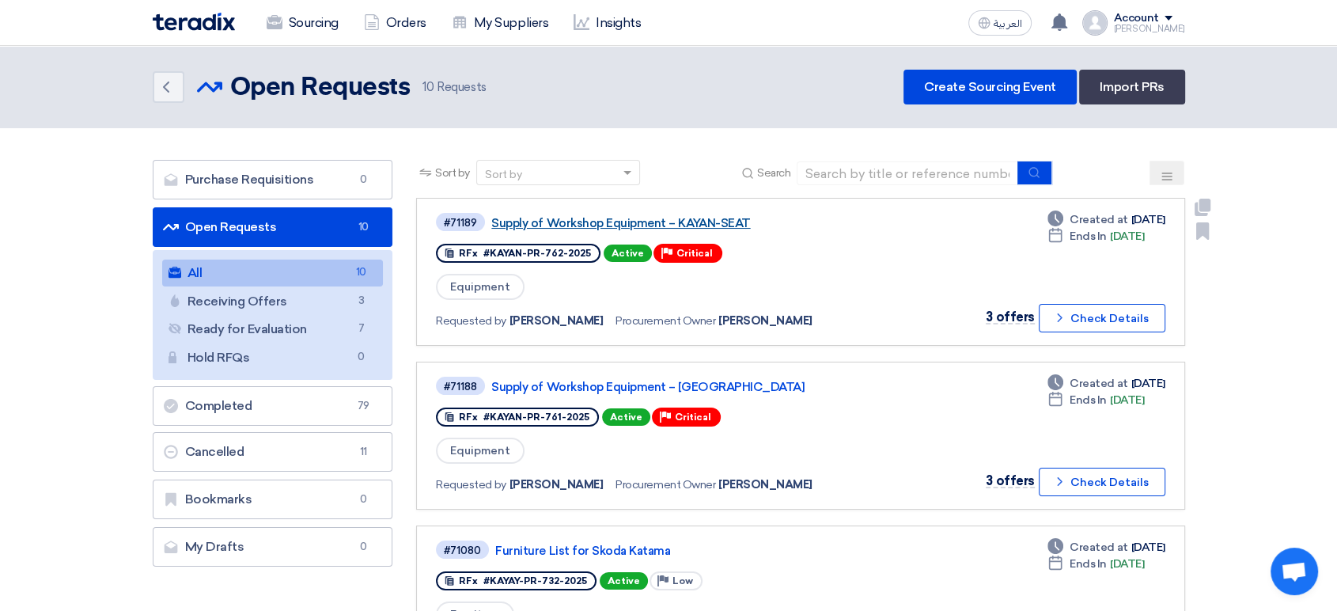
click at [790, 220] on link "Supply of Workshop Equipment – KAYAN-SEAT" at bounding box center [688, 223] width 395 height 14
drag, startPoint x: 796, startPoint y: 212, endPoint x: 487, endPoint y: 217, distance: 308.5
click at [487, 217] on div "#71189 Supply of Workshop Equipment – KAYAN-SEAT" at bounding box center [663, 221] width 454 height 21
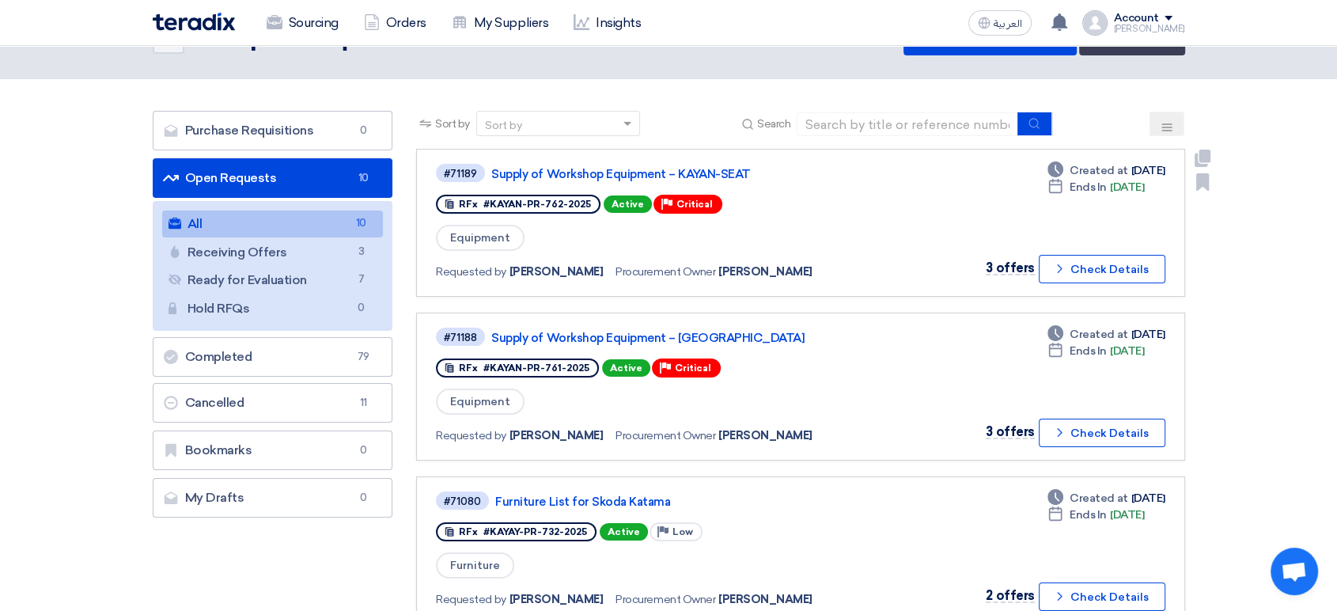
scroll to position [88, 0]
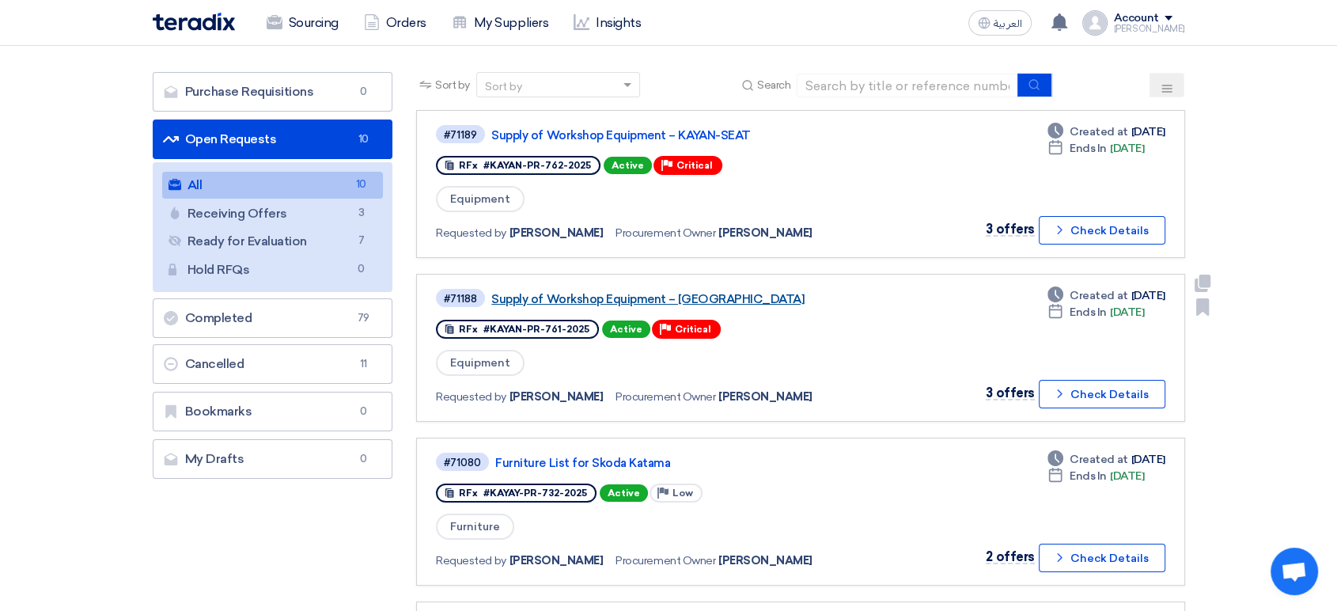
click at [763, 300] on link "Supply of Workshop Equipment – [GEOGRAPHIC_DATA]" at bounding box center [688, 299] width 395 height 14
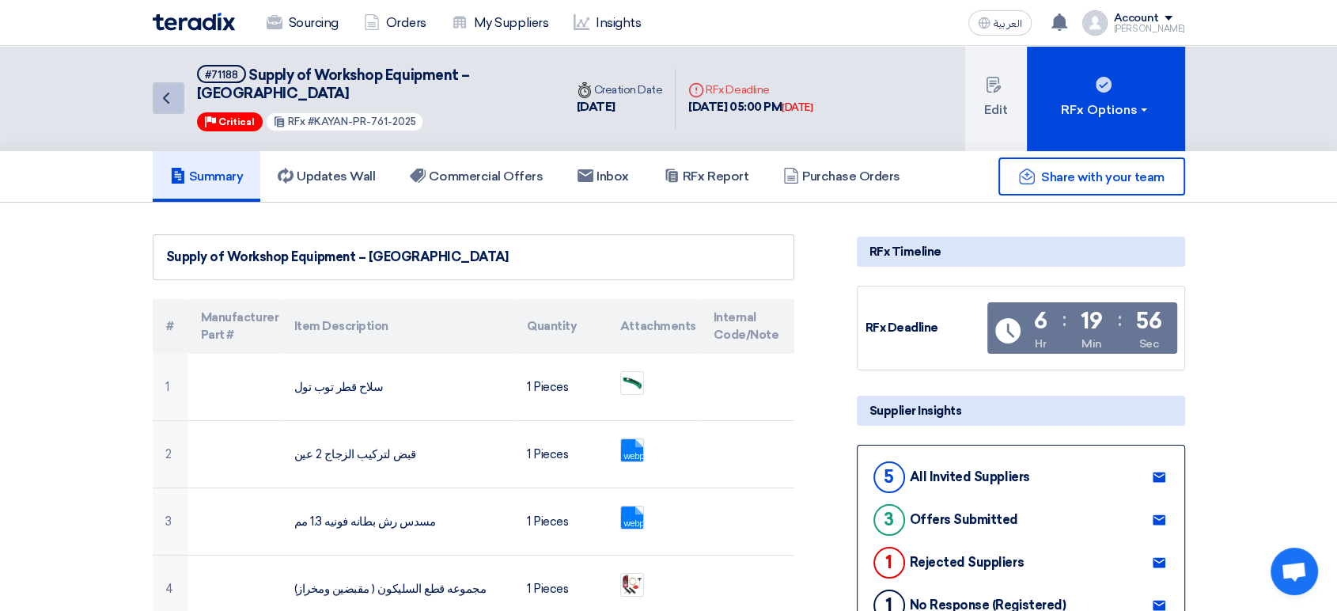
click at [160, 89] on icon "Back" at bounding box center [166, 98] width 19 height 19
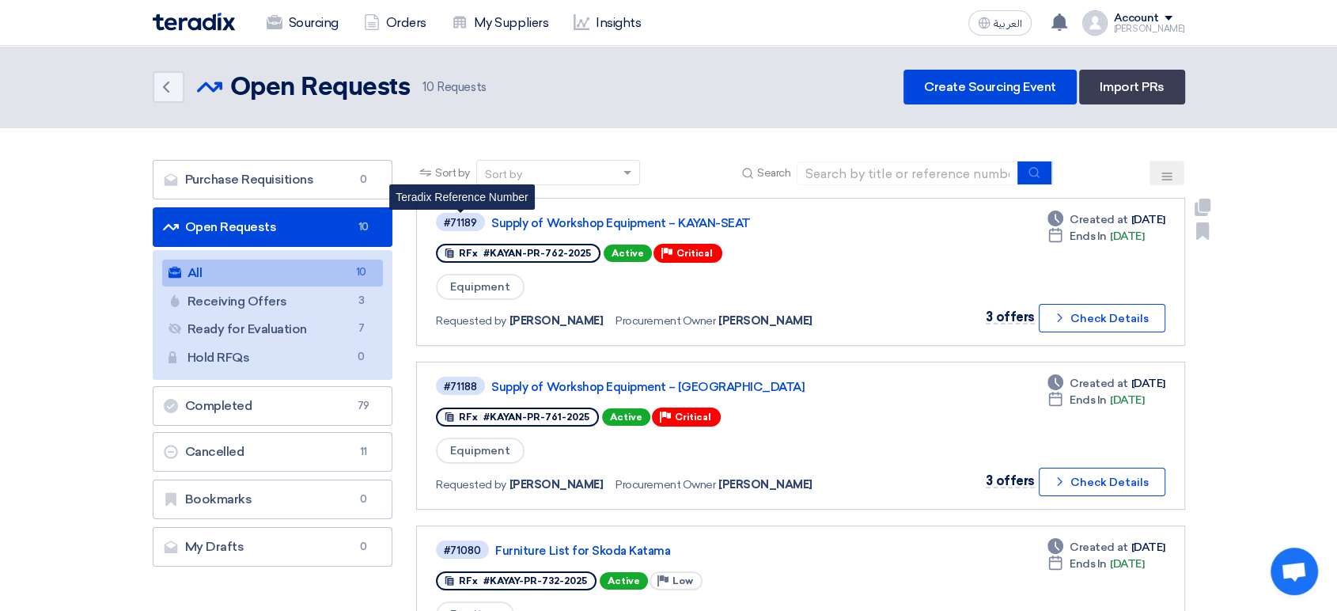
drag, startPoint x: 807, startPoint y: 213, endPoint x: 478, endPoint y: 225, distance: 329.2
click at [478, 225] on div "#71189 Teradix Reference Number Supply of Workshop Equipment – KAYAN-SEAT" at bounding box center [663, 221] width 454 height 21
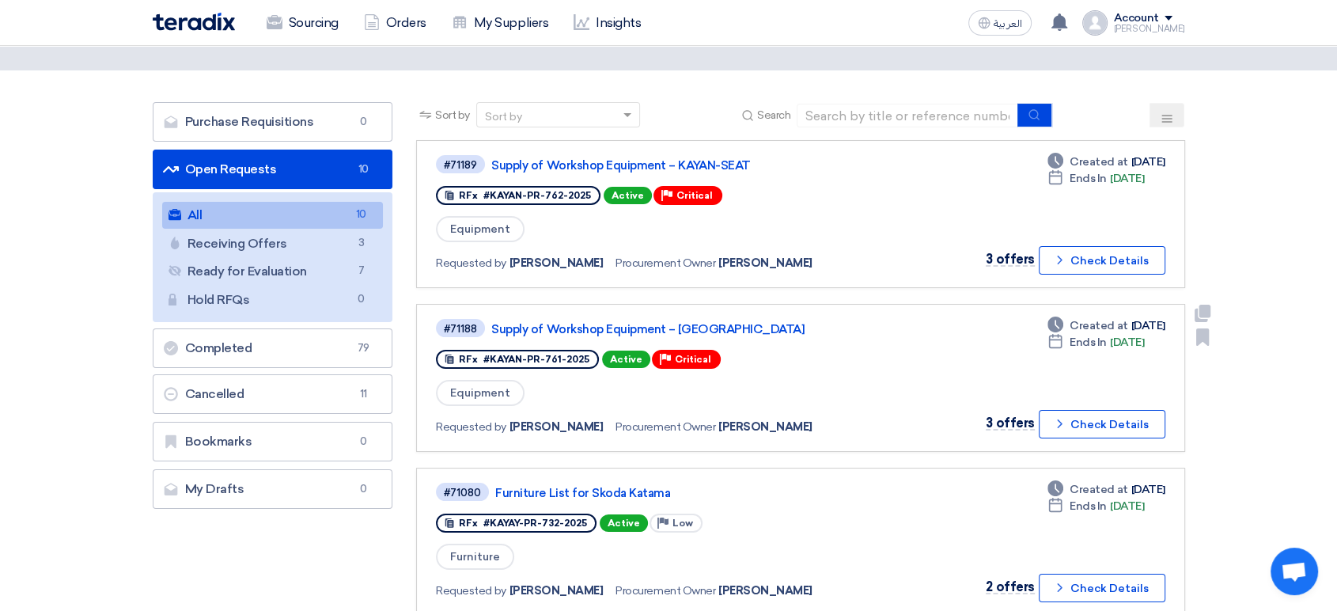
scroll to position [88, 0]
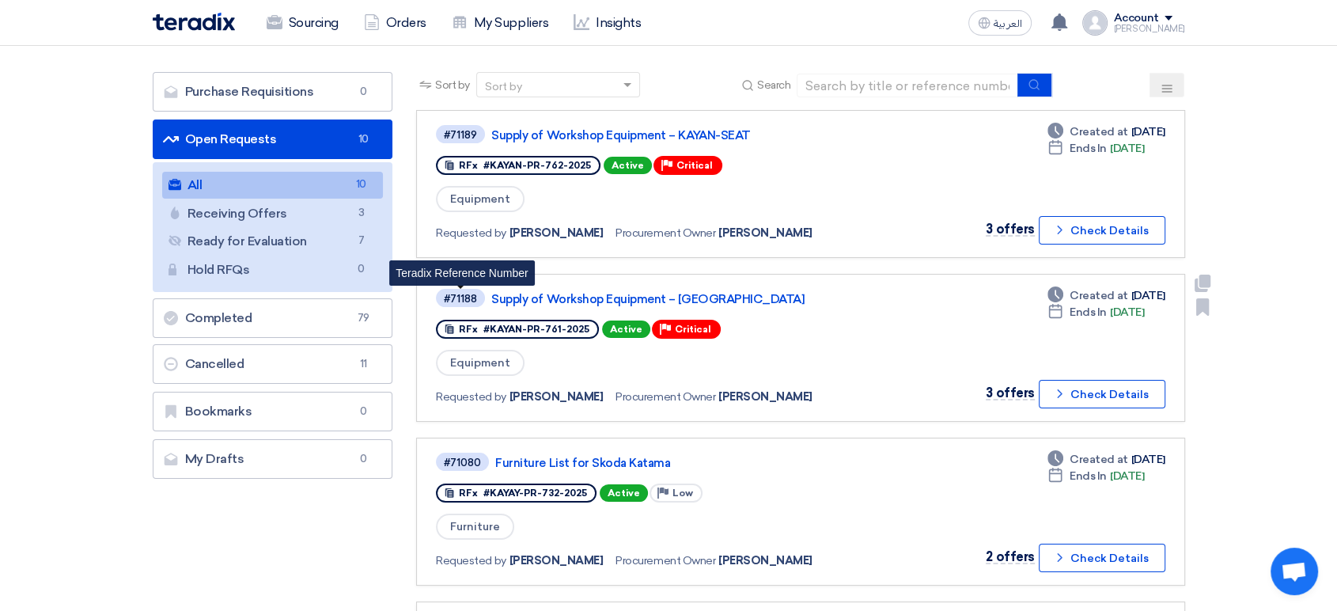
drag, startPoint x: 757, startPoint y: 307, endPoint x: 481, endPoint y: 304, distance: 276.0
click at [475, 292] on div "#71188 Teradix Reference Number Supply of Workshop Equipment – [GEOGRAPHIC_DATA…" at bounding box center [663, 347] width 454 height 121
drag, startPoint x: 805, startPoint y: 124, endPoint x: 486, endPoint y: 138, distance: 319.8
click at [486, 138] on div "#71189 Supply of Workshop Equipment – KAYAN-SEAT" at bounding box center [663, 133] width 454 height 21
drag, startPoint x: 772, startPoint y: 163, endPoint x: 772, endPoint y: 154, distance: 8.7
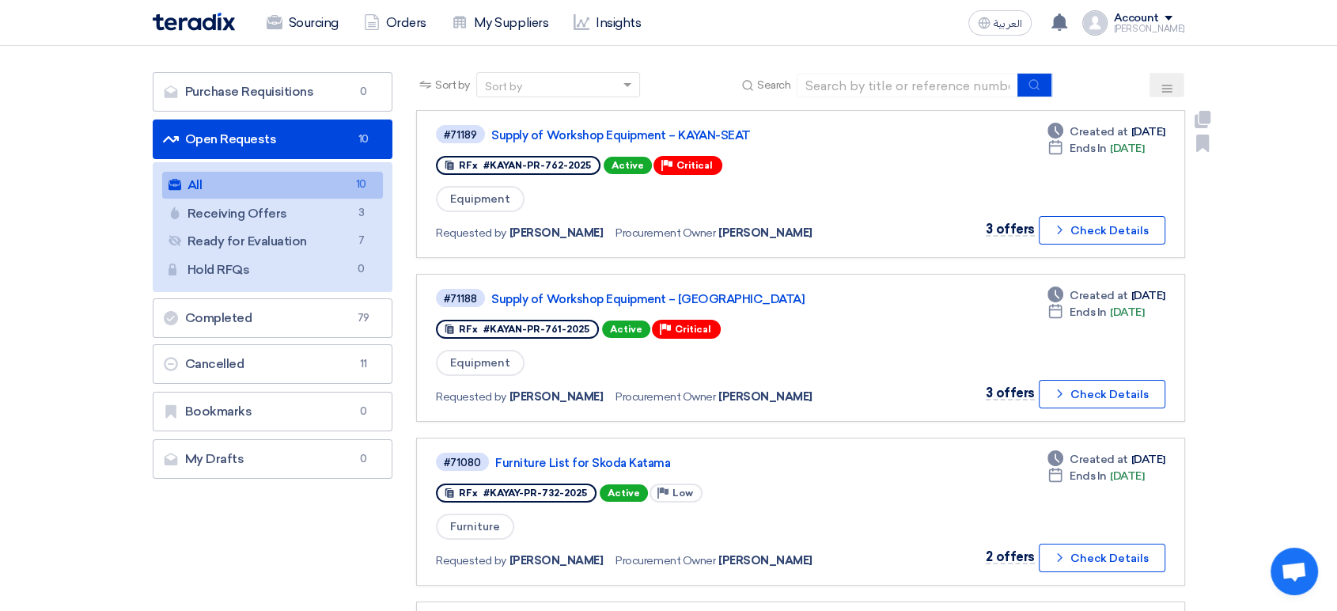
click at [772, 158] on div "RFx #KAYAN-PR-762-2025 Active Priority Critical" at bounding box center [663, 165] width 454 height 25
drag, startPoint x: 800, startPoint y: 125, endPoint x: 482, endPoint y: 135, distance: 318.1
click at [482, 135] on div "#71189 Teradix Reference Number Supply of Workshop Equipment – KAYAN-SEAT" at bounding box center [663, 133] width 454 height 21
click at [824, 130] on link "Supply of Workshop Equipment – KAYAN-SEAT" at bounding box center [688, 135] width 395 height 14
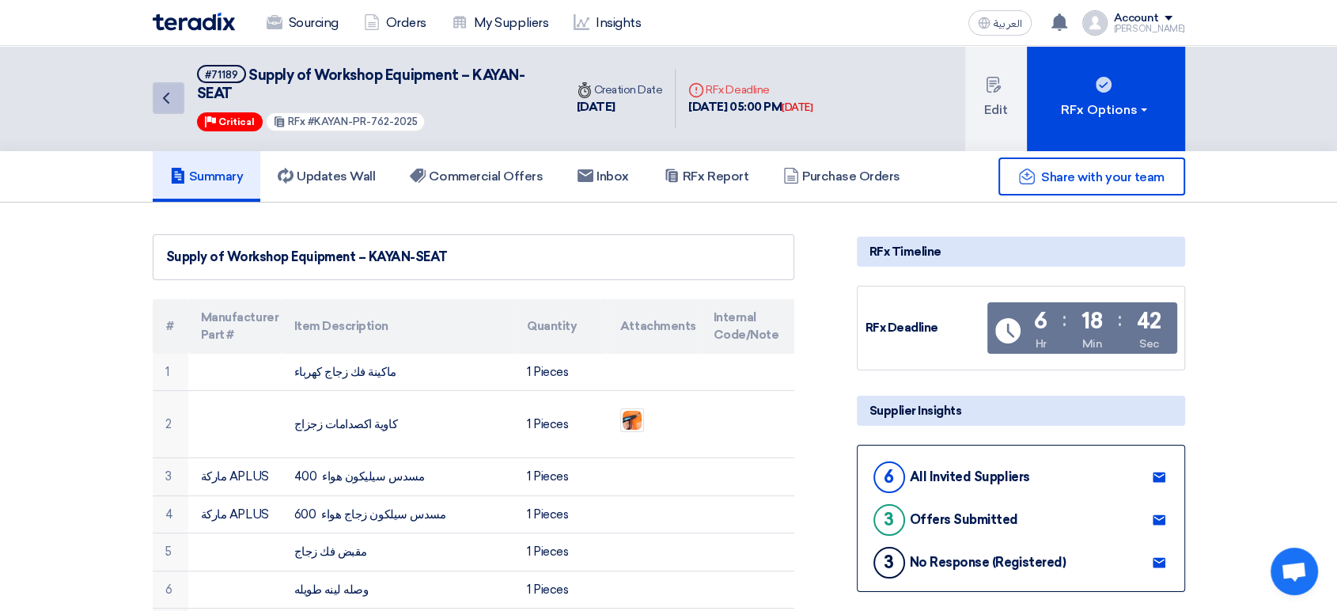
click at [167, 106] on icon "Back" at bounding box center [166, 98] width 19 height 19
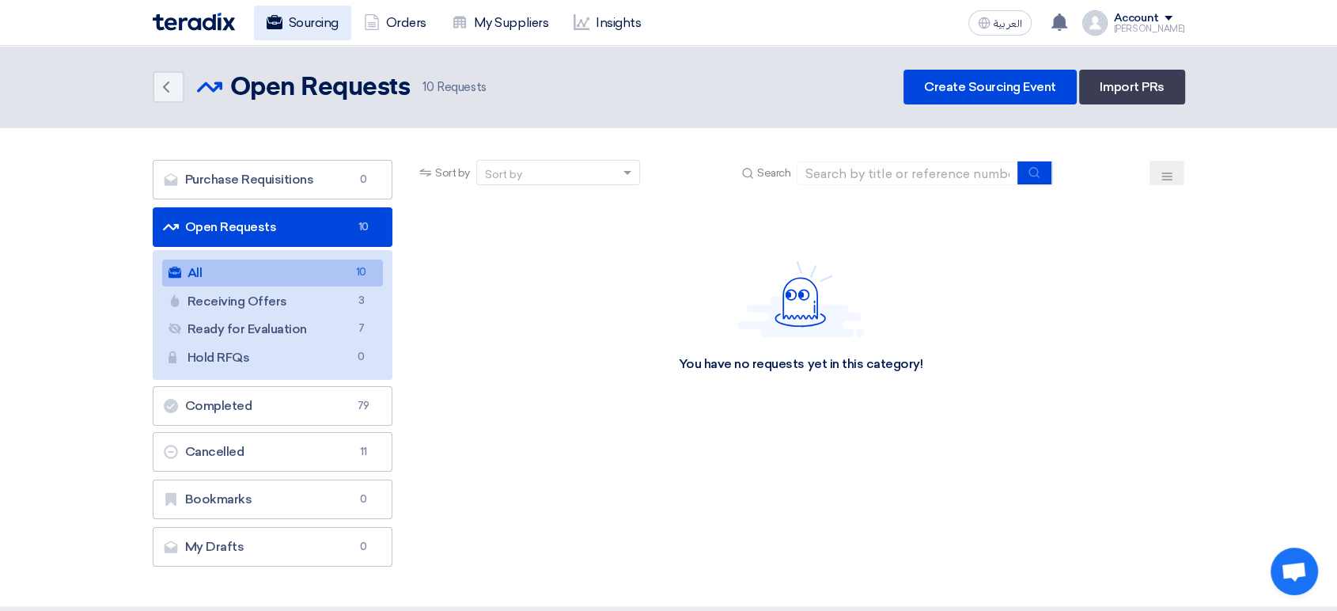
click at [304, 28] on link "Sourcing" at bounding box center [302, 23] width 97 height 35
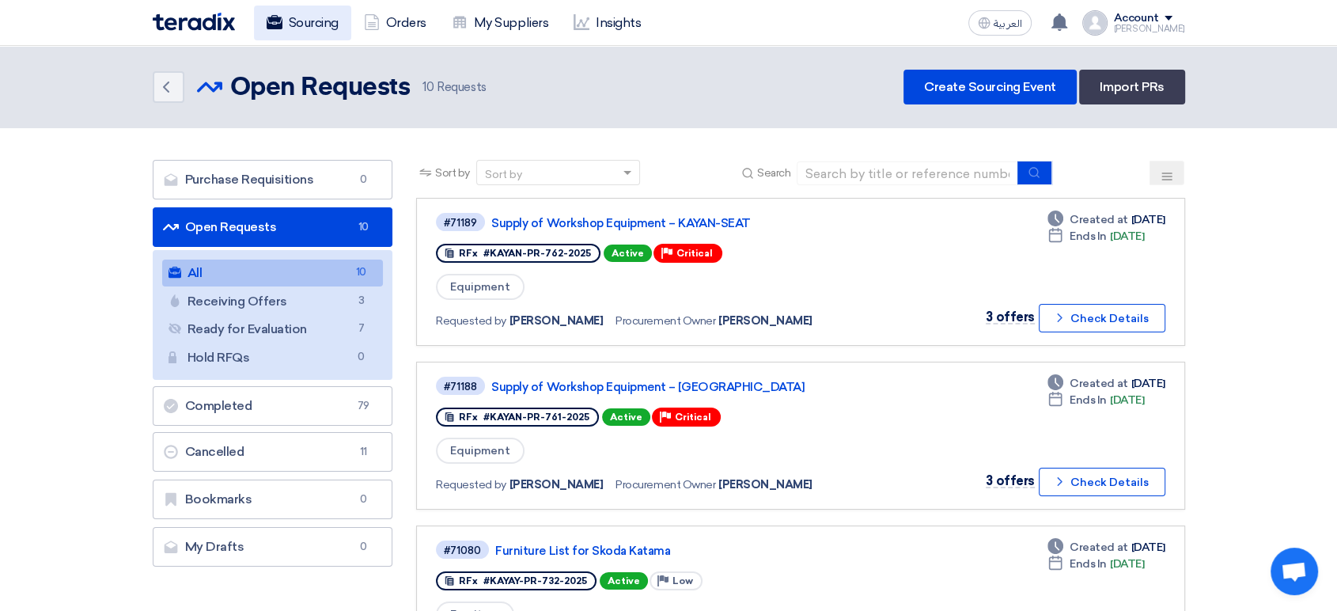
click at [304, 28] on link "Sourcing" at bounding box center [302, 23] width 97 height 35
click at [171, 89] on icon "Back" at bounding box center [166, 87] width 19 height 19
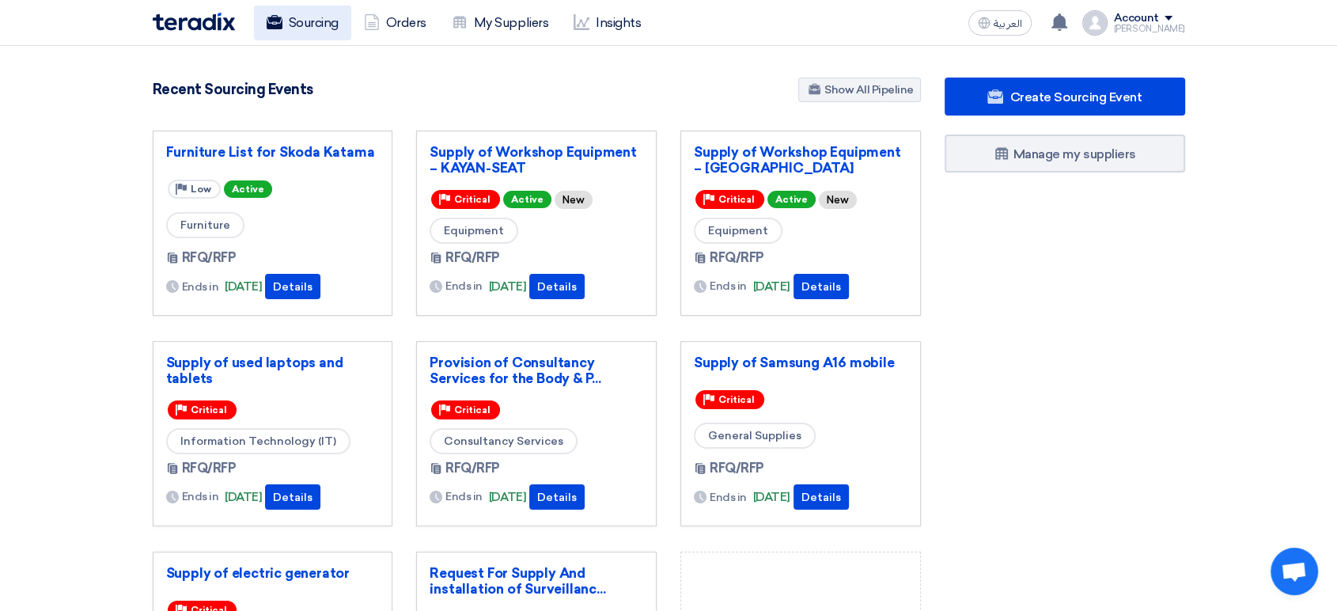
click at [304, 25] on link "Sourcing" at bounding box center [302, 23] width 97 height 35
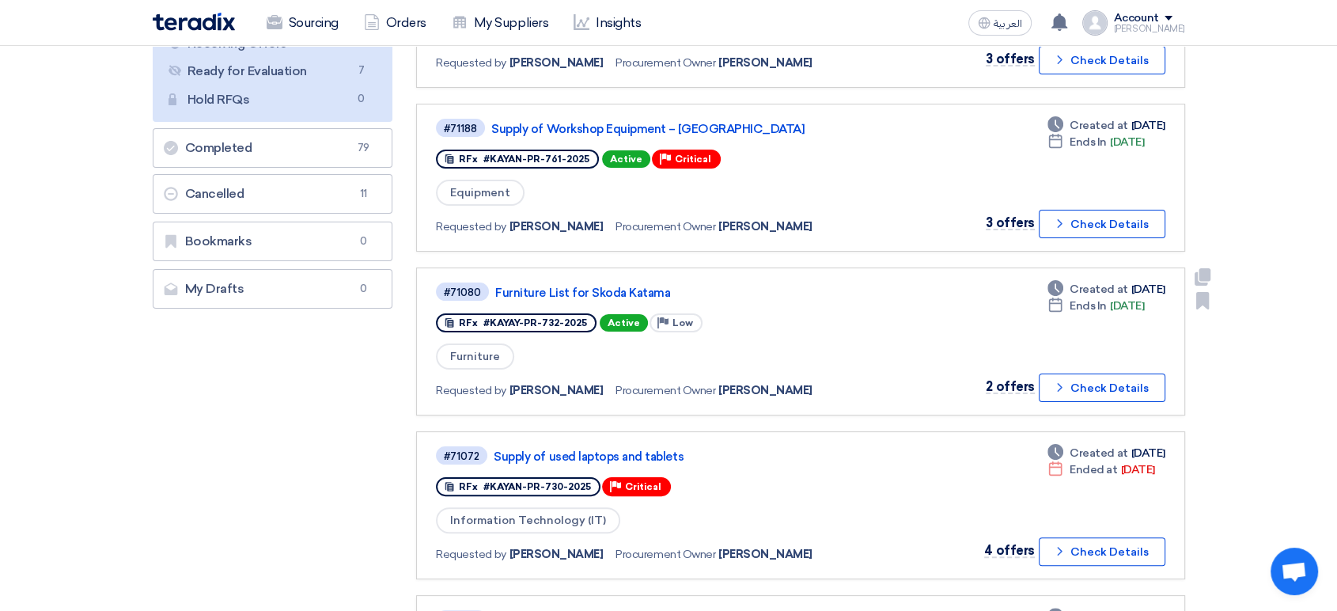
scroll to position [263, 0]
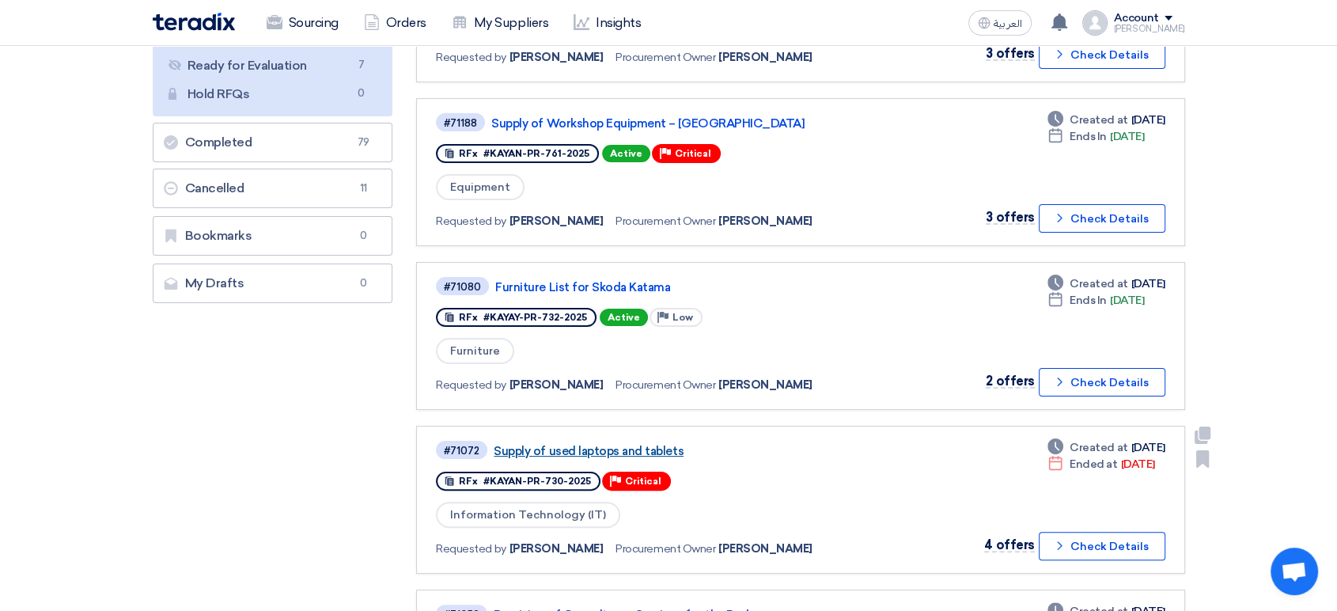
click at [644, 444] on link "Supply of used laptops and tablets" at bounding box center [690, 451] width 395 height 14
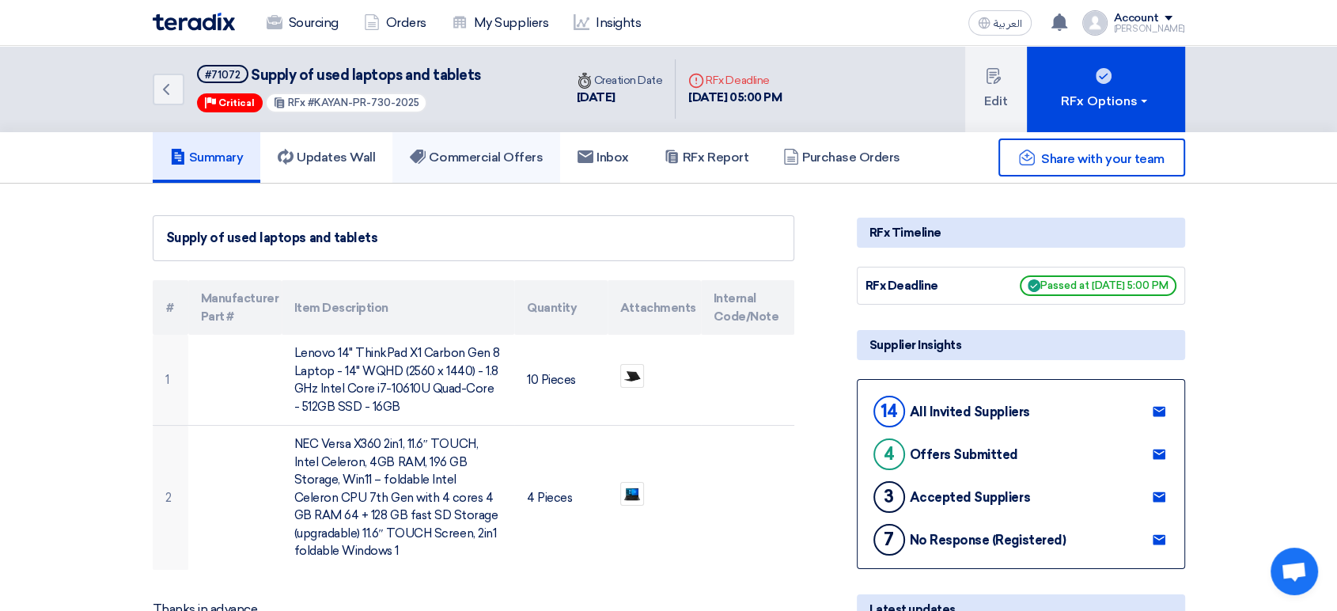
click at [474, 157] on h5 "Commercial Offers" at bounding box center [476, 157] width 133 height 16
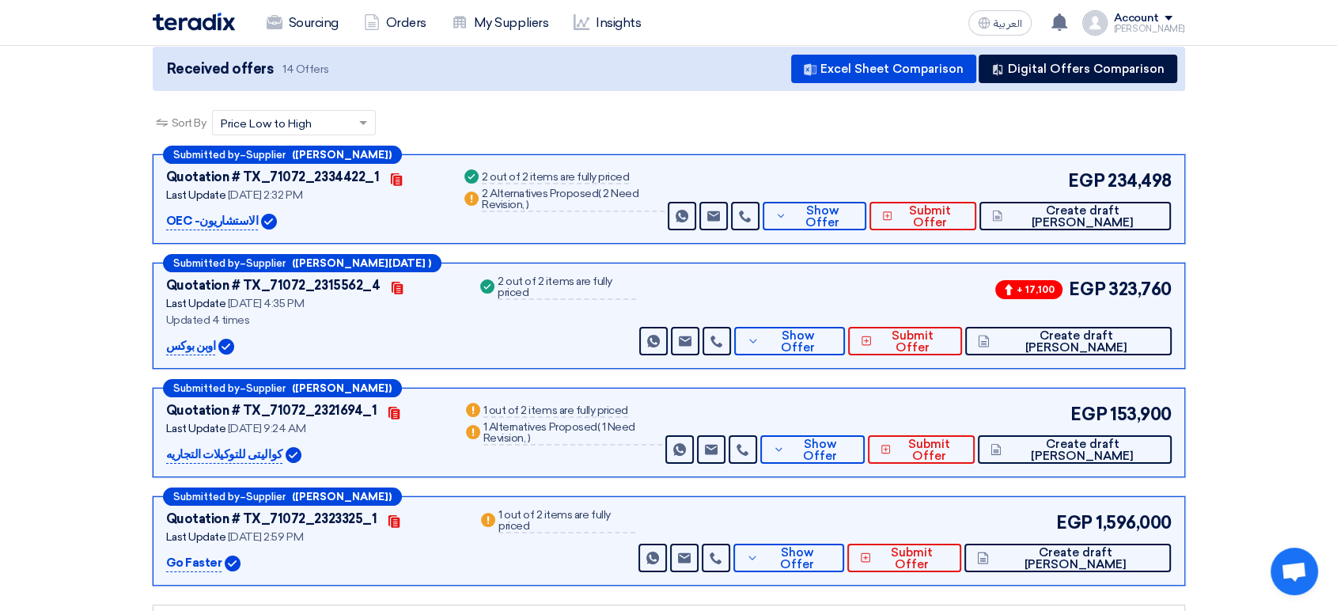
scroll to position [176, 0]
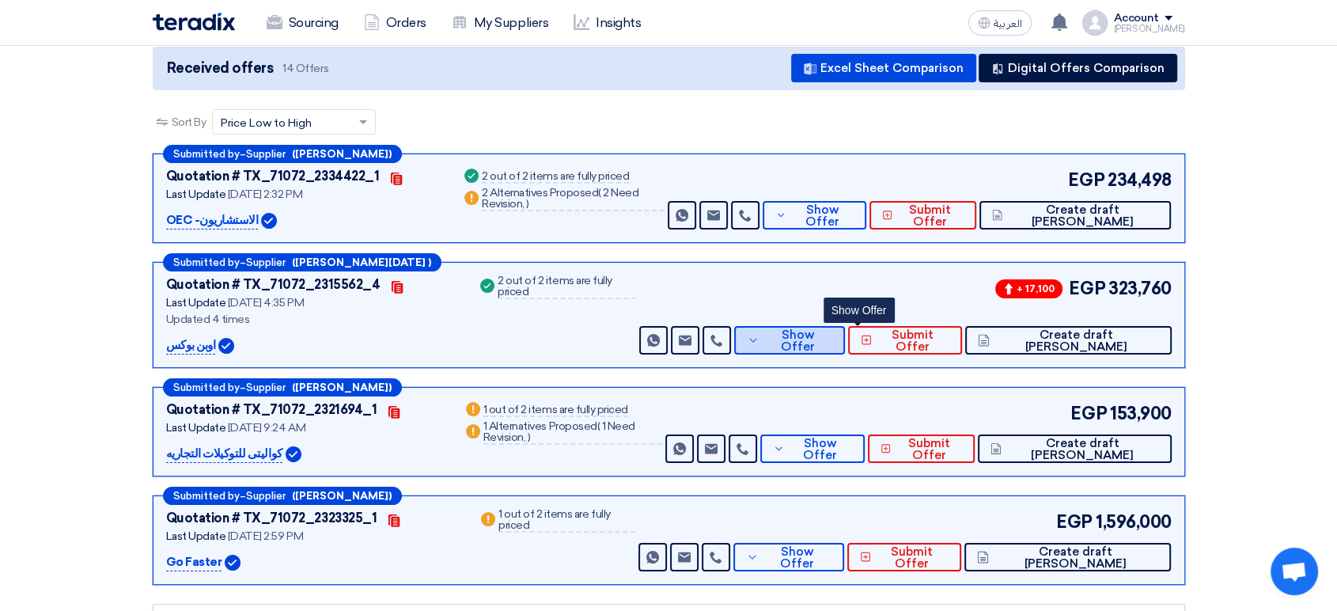
click at [832, 335] on span "Show Offer" at bounding box center [797, 341] width 69 height 24
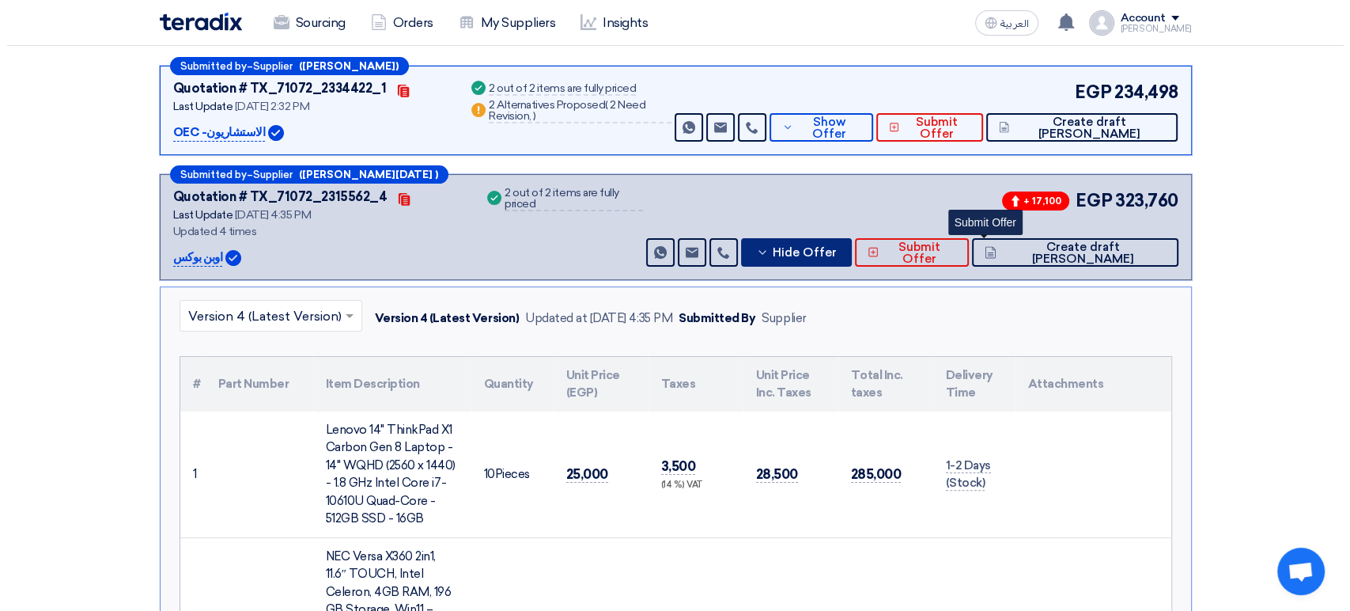
scroll to position [88, 0]
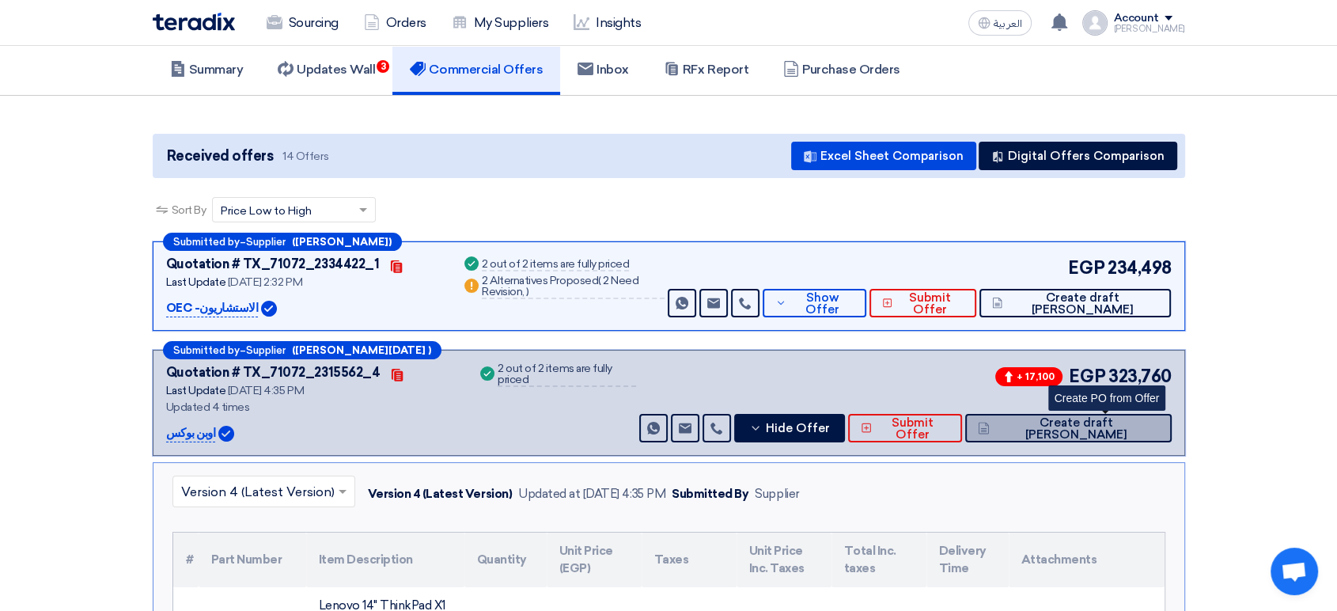
click at [1130, 429] on span "Create draft [PERSON_NAME]" at bounding box center [1075, 429] width 165 height 24
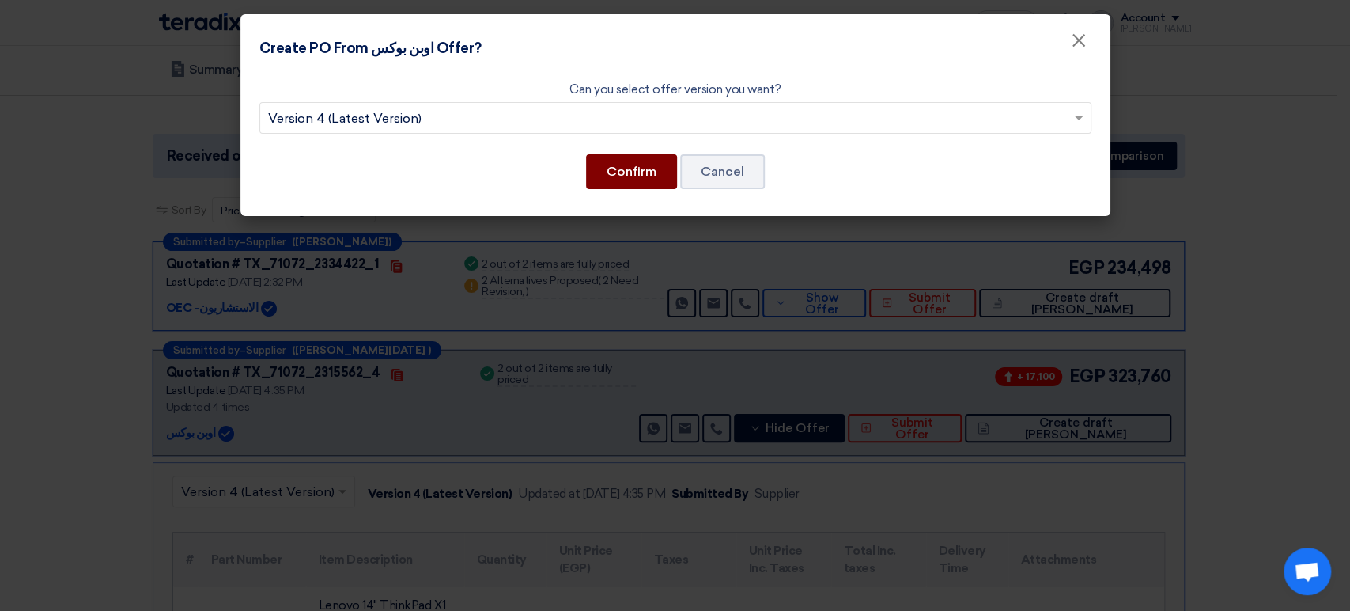
click at [637, 176] on button "Confirm" at bounding box center [631, 171] width 91 height 35
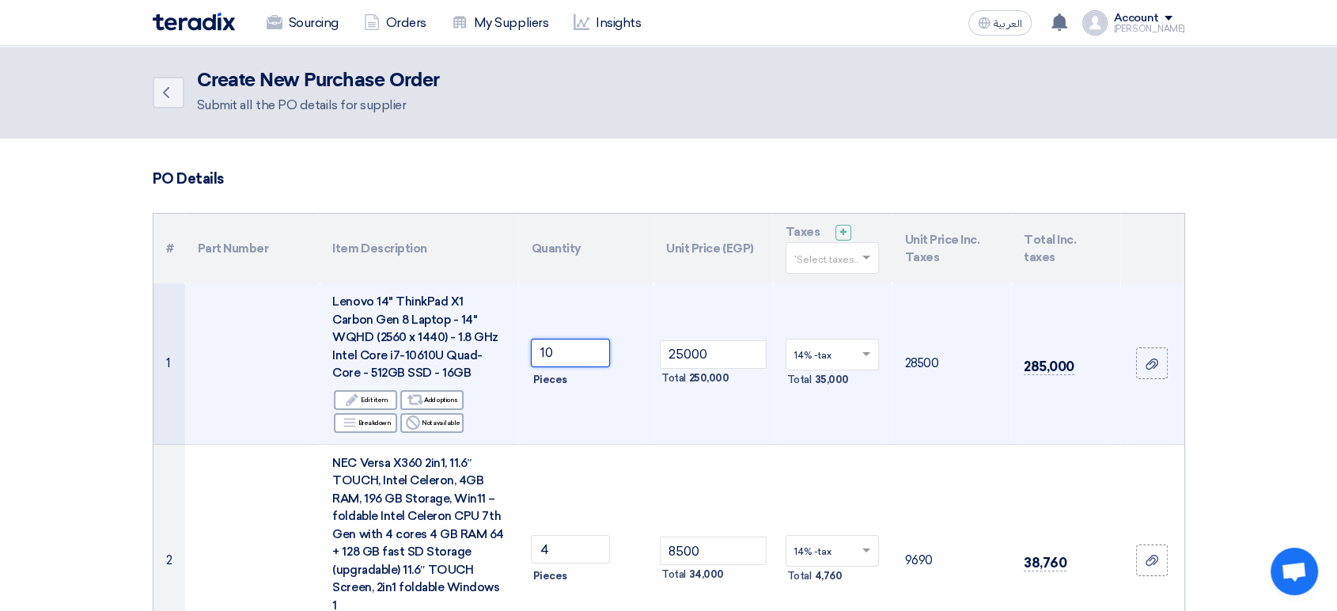
drag, startPoint x: 567, startPoint y: 352, endPoint x: 536, endPoint y: 352, distance: 30.8
click at [536, 352] on input "10" at bounding box center [570, 352] width 79 height 28
type input "9"
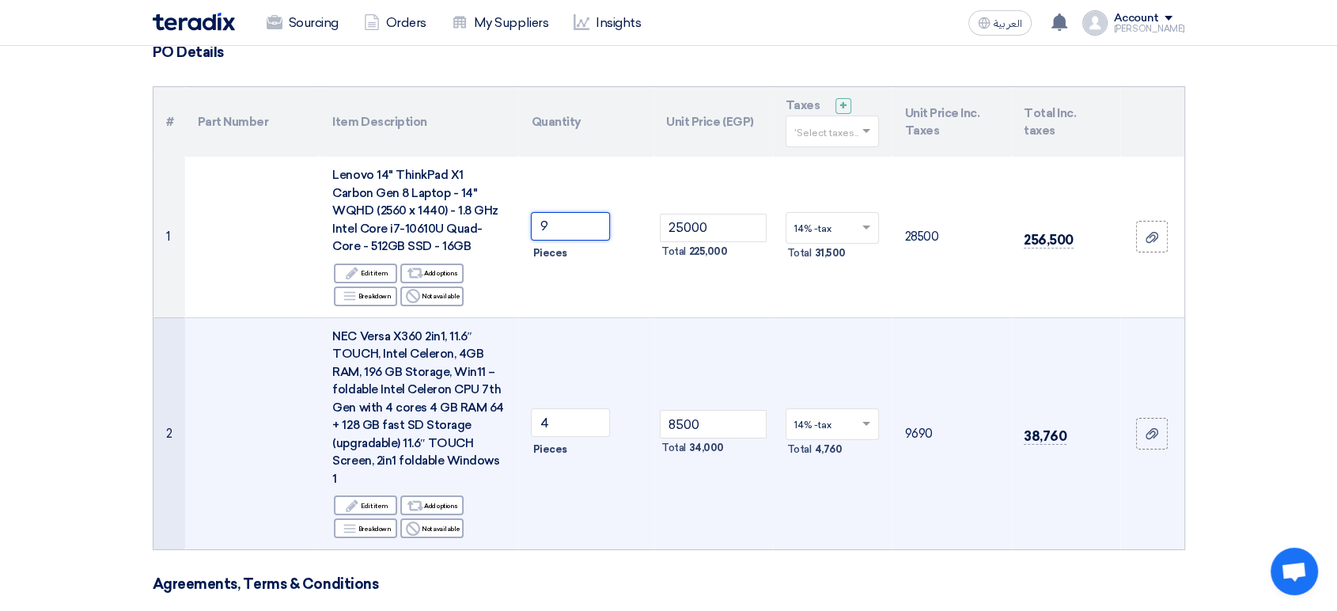
scroll to position [176, 0]
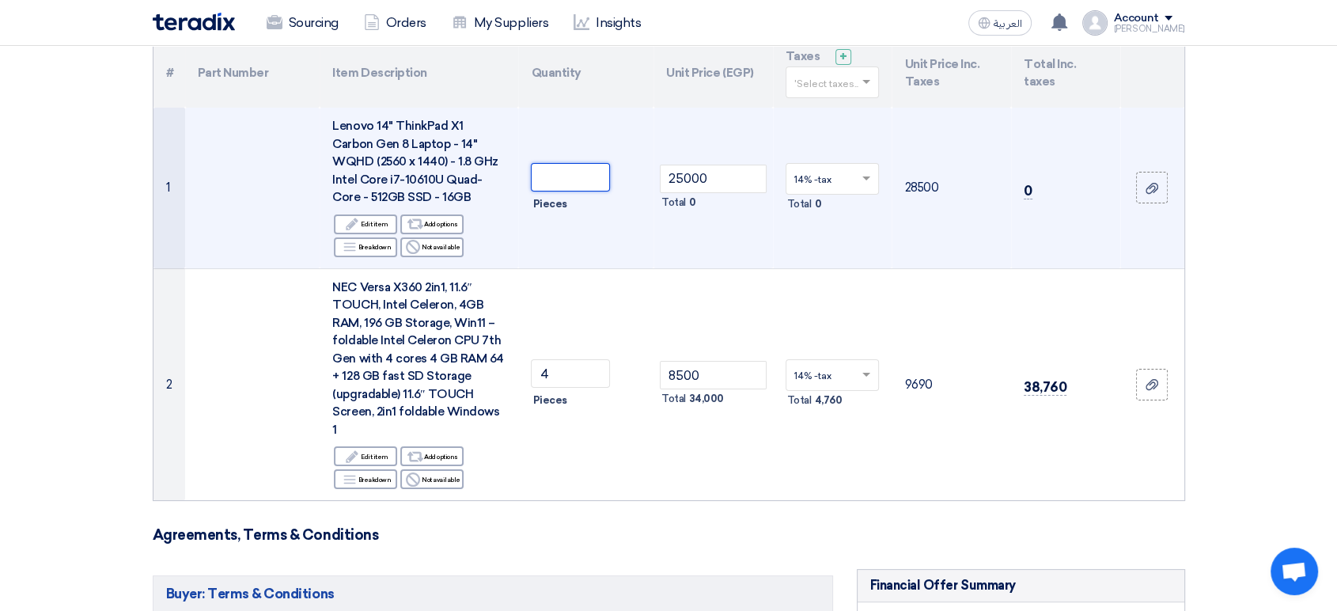
click at [581, 168] on input "number" at bounding box center [570, 177] width 79 height 28
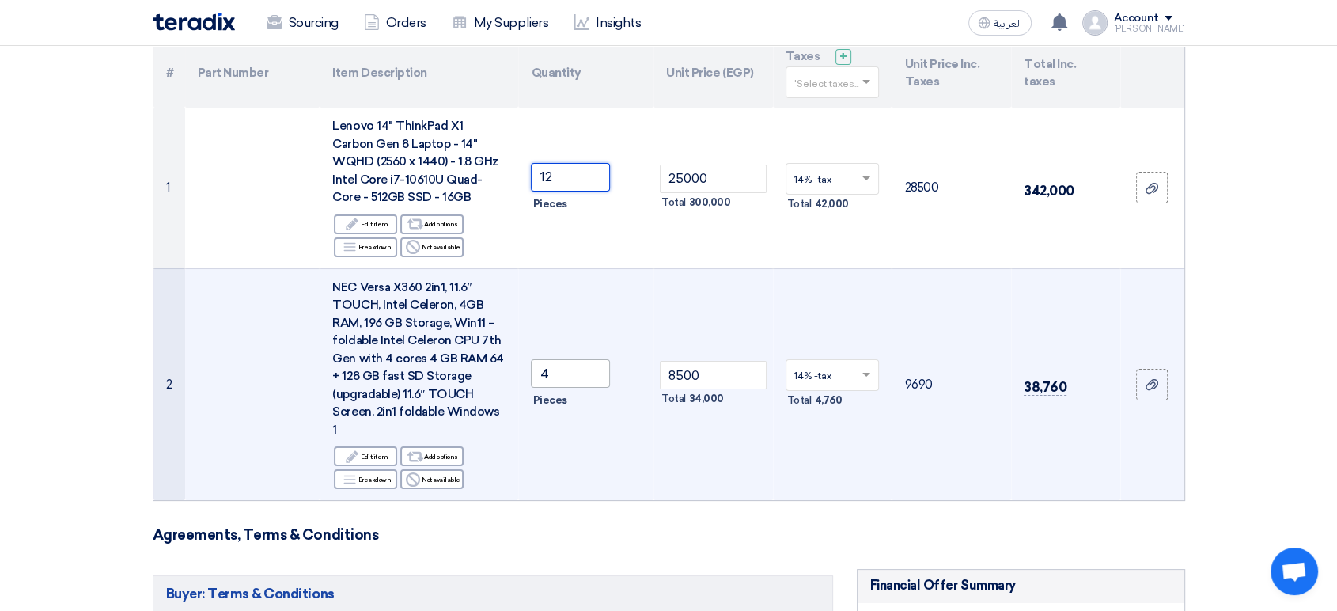
type input "12"
drag, startPoint x: 563, startPoint y: 363, endPoint x: 531, endPoint y: 363, distance: 31.6
click at [531, 363] on input "4" at bounding box center [570, 373] width 79 height 28
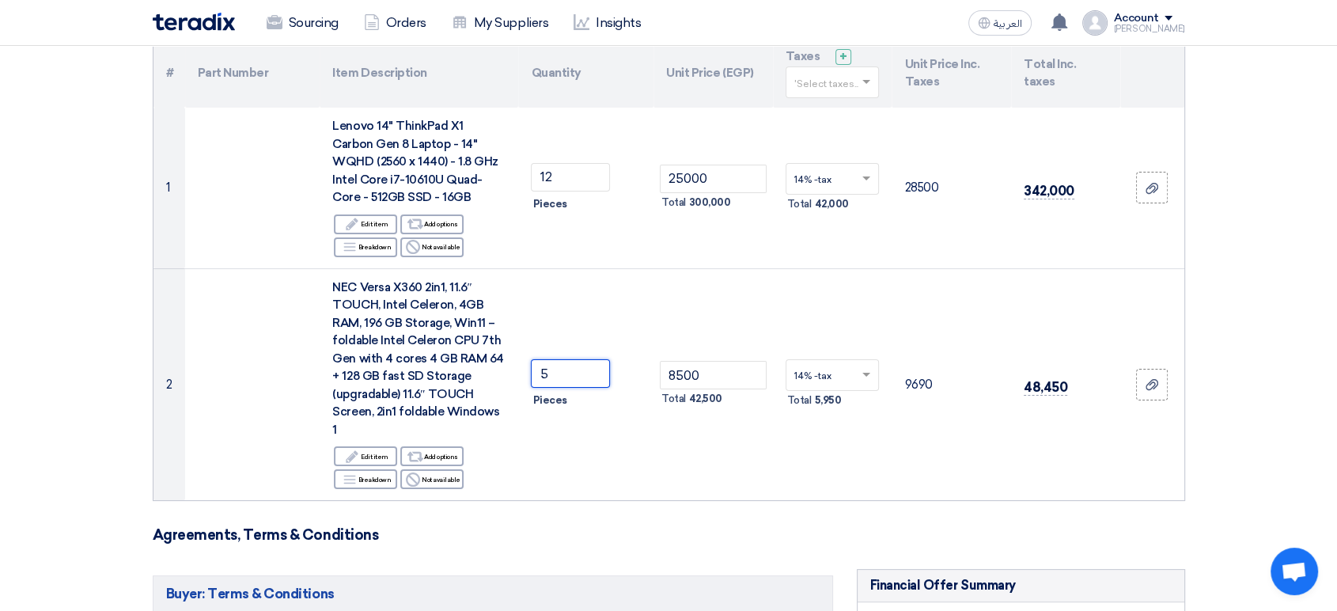
type input "5"
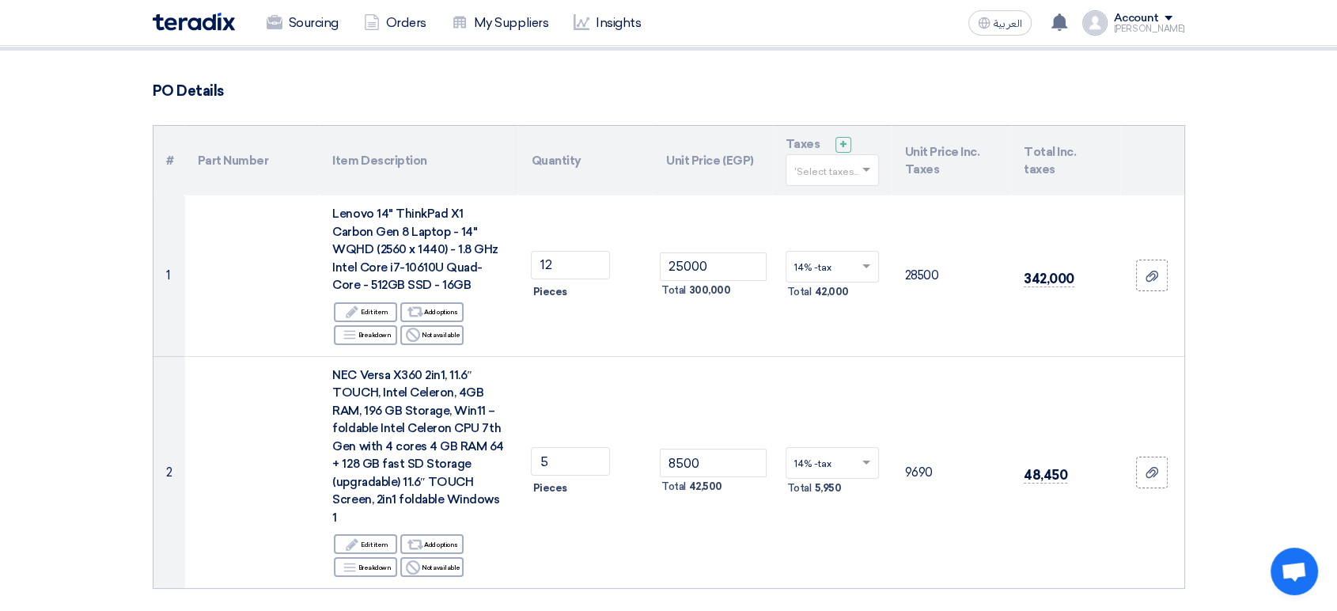
scroll to position [0, 0]
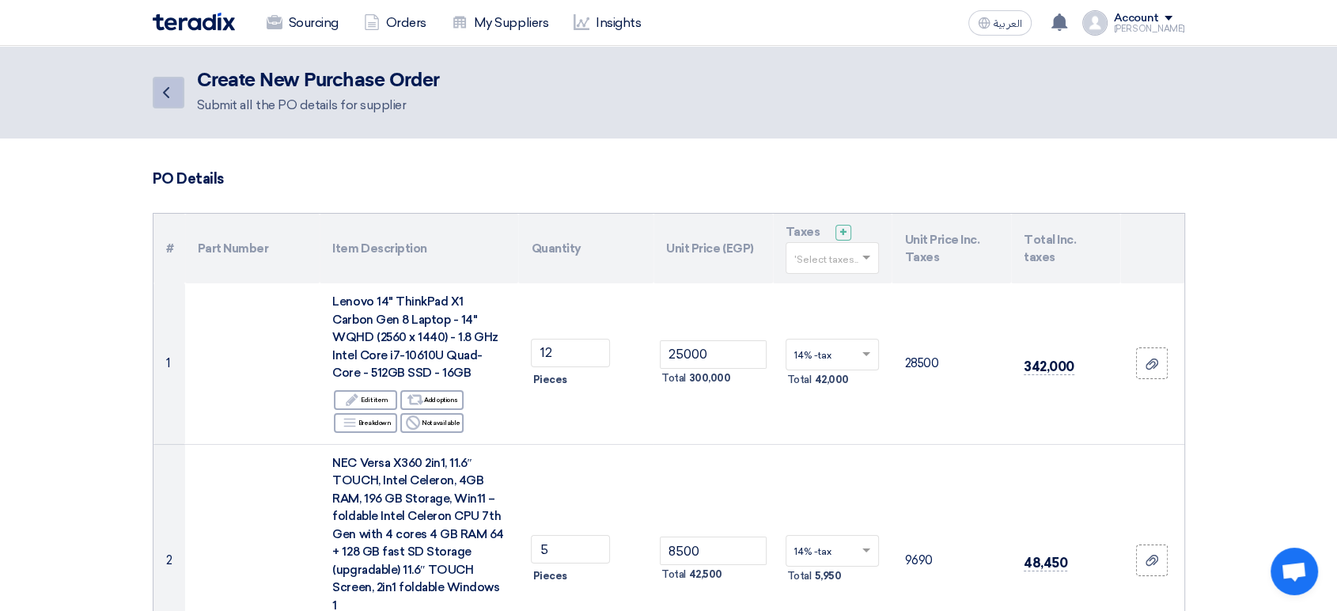
click at [175, 95] on icon "Back" at bounding box center [166, 92] width 19 height 19
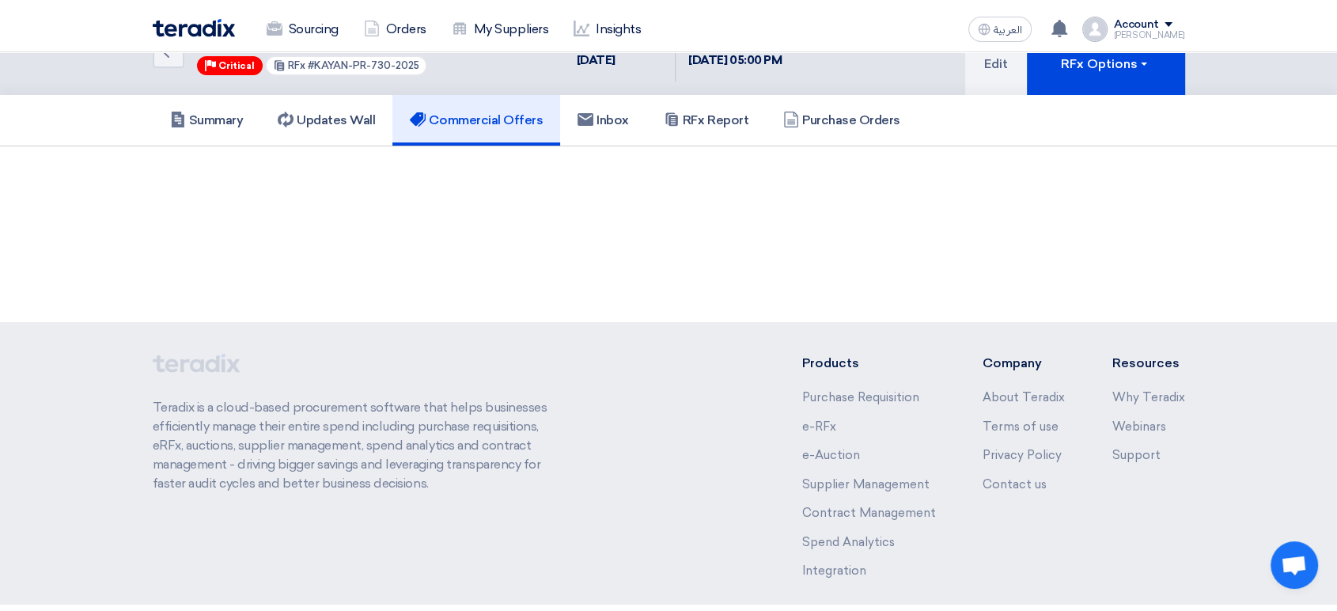
scroll to position [88, 0]
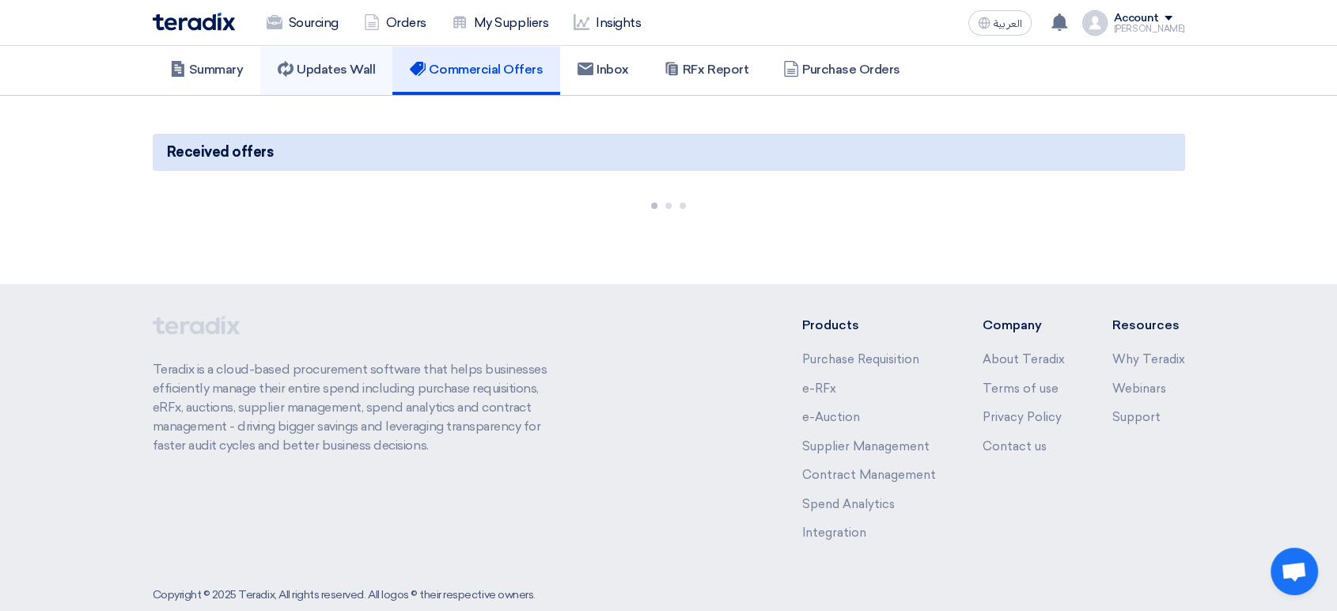
click at [324, 57] on link "Updates Wall" at bounding box center [326, 69] width 132 height 51
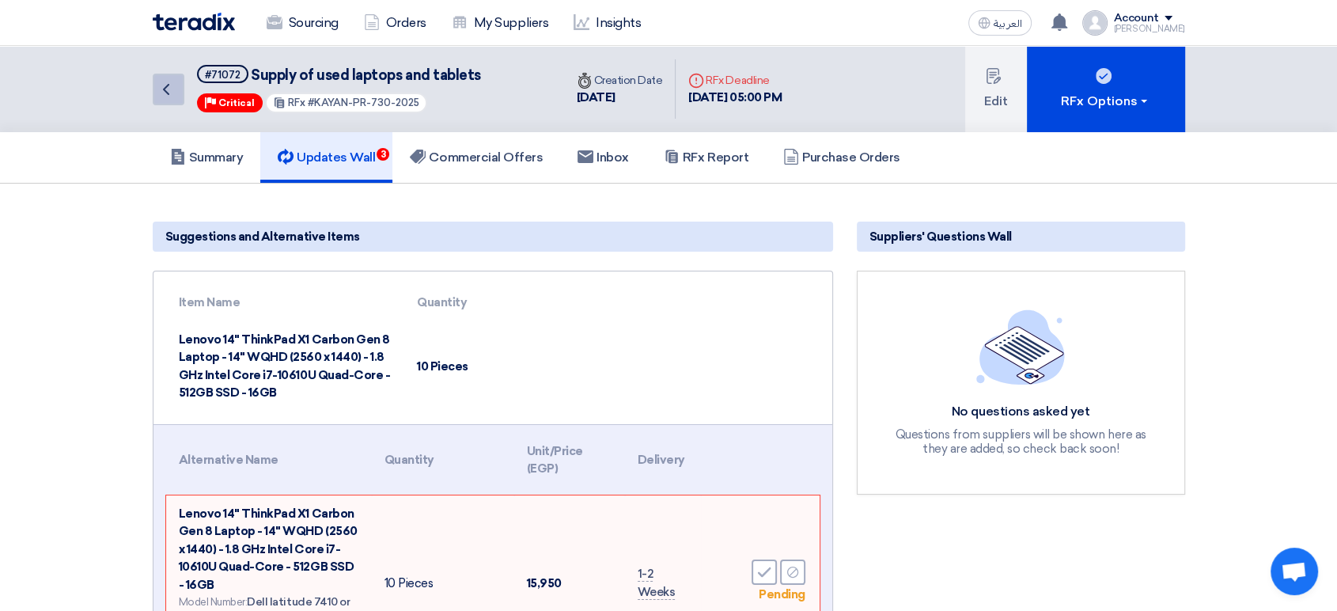
click at [159, 97] on icon "Back" at bounding box center [166, 89] width 19 height 19
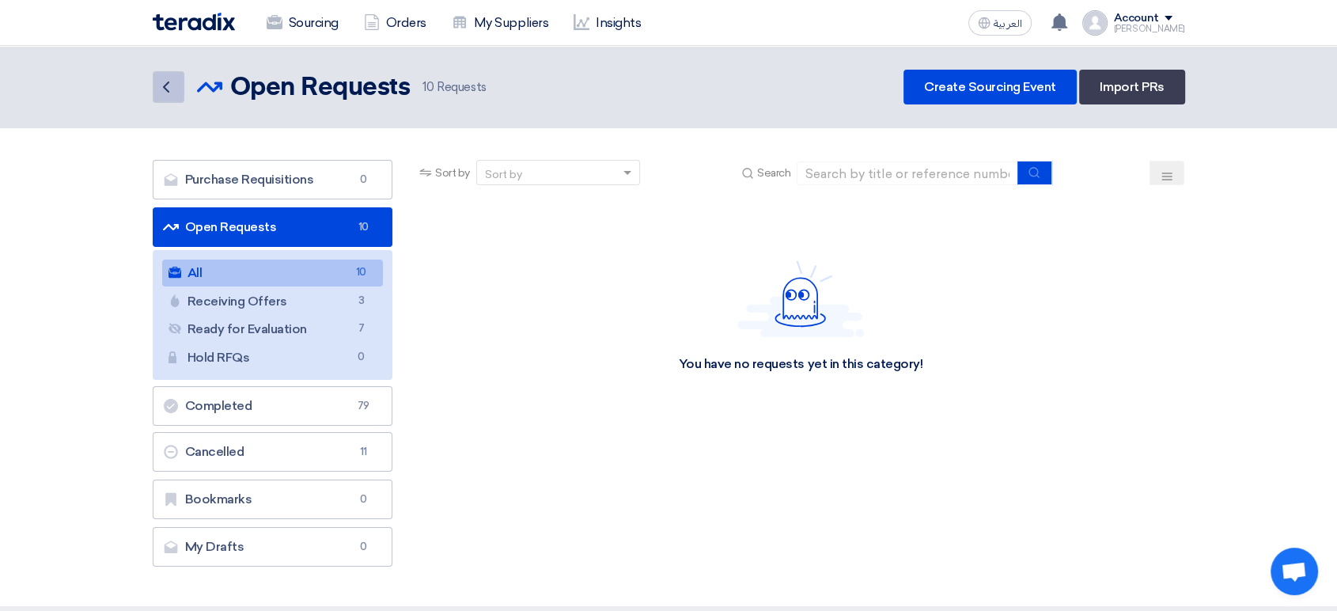
click at [170, 82] on icon "Back" at bounding box center [166, 87] width 19 height 19
